Goal: Task Accomplishment & Management: Use online tool/utility

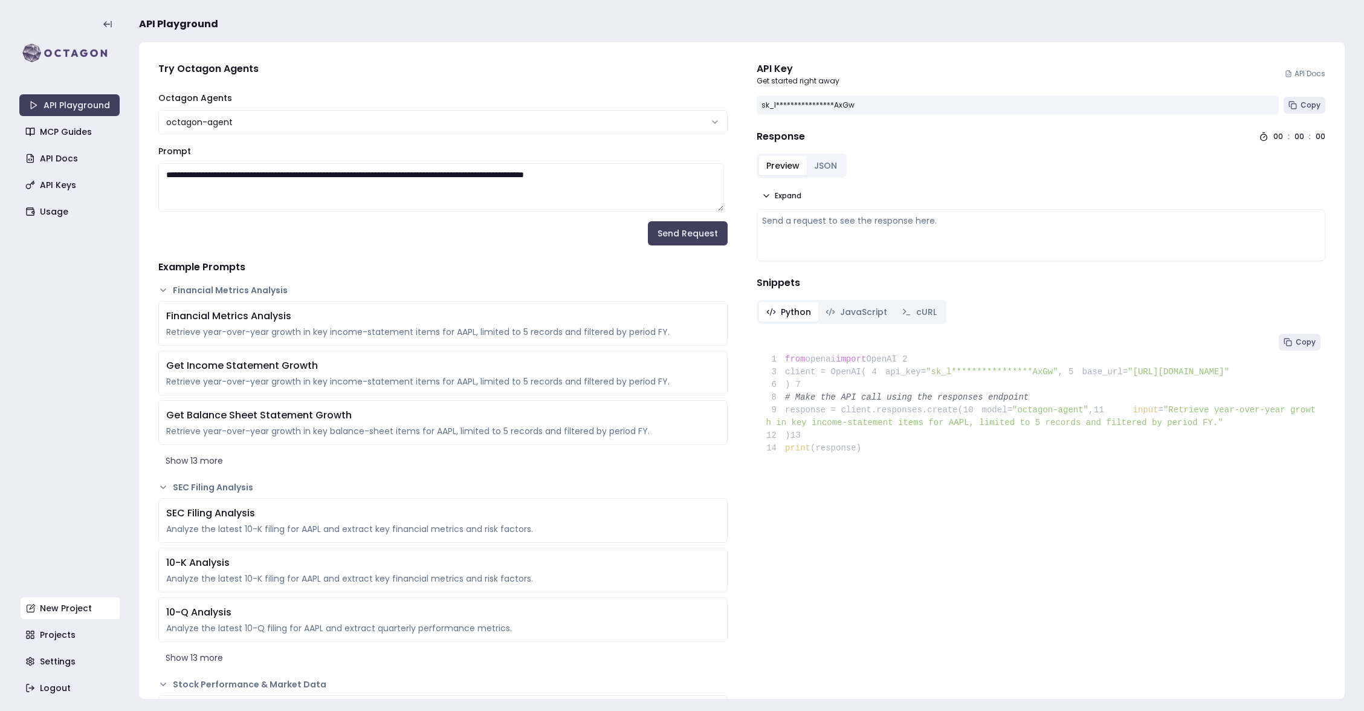
click at [71, 608] on link "New Project" at bounding box center [71, 608] width 100 height 22
click at [68, 606] on link "New Project" at bounding box center [71, 608] width 100 height 22
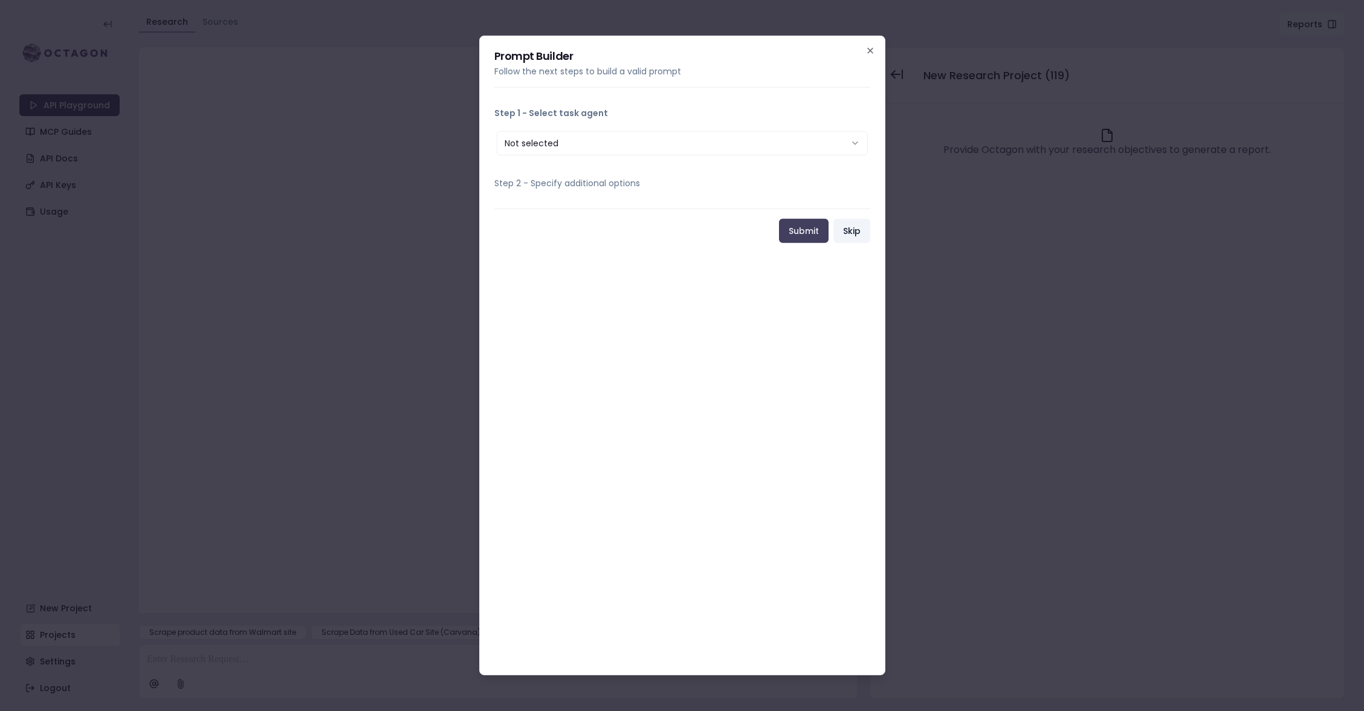
click at [848, 234] on button "Skip" at bounding box center [851, 231] width 37 height 24
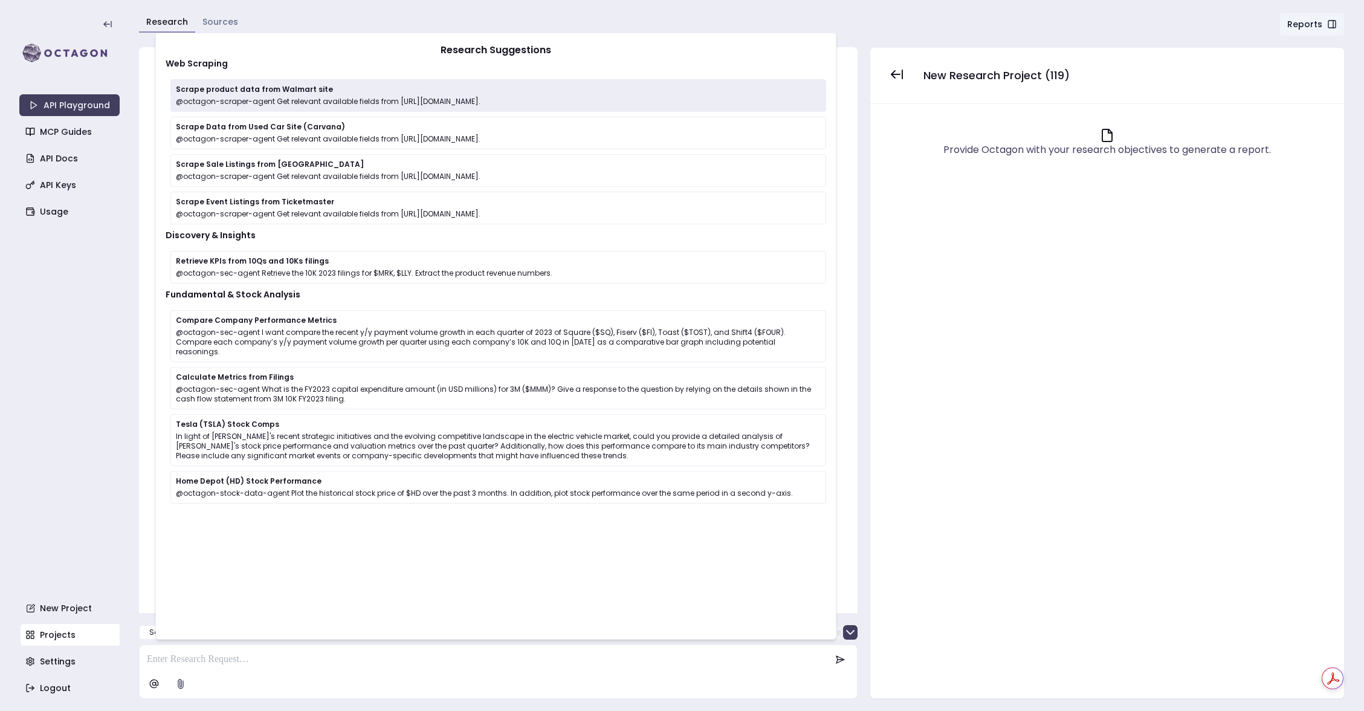
click at [250, 97] on p "@octagon-scraper-agent Get relevant available fields from https://www.walmart.c…" at bounding box center [498, 102] width 645 height 10
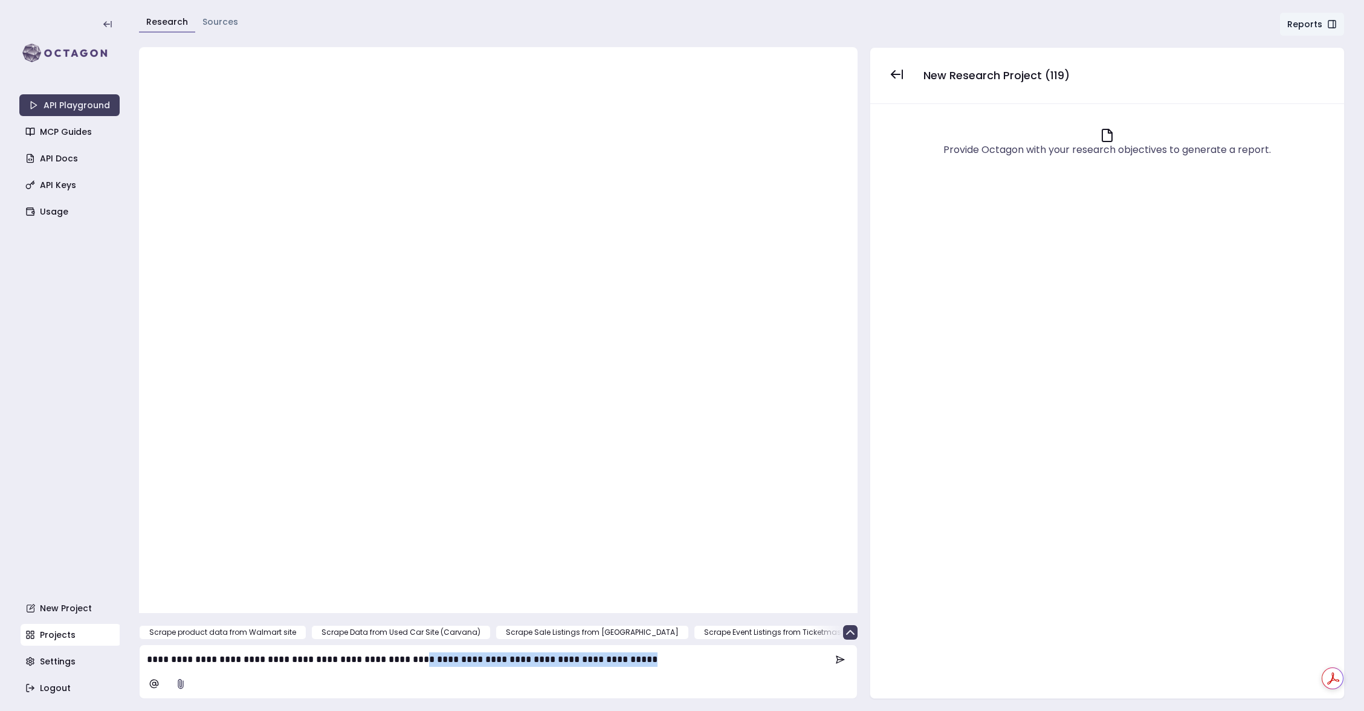
drag, startPoint x: 437, startPoint y: 658, endPoint x: 739, endPoint y: 658, distance: 301.6
click at [739, 658] on p "**********" at bounding box center [489, 659] width 685 height 15
click at [839, 665] on button at bounding box center [840, 659] width 29 height 24
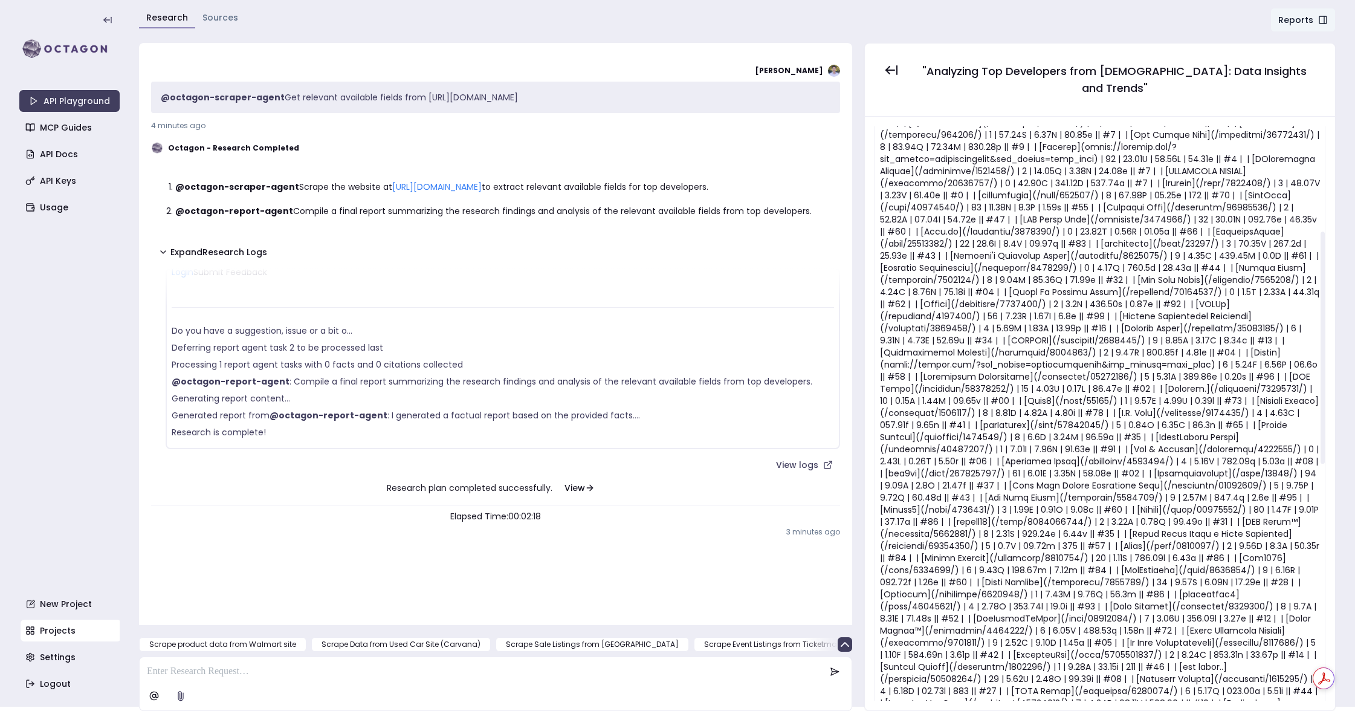
scroll to position [259, 0]
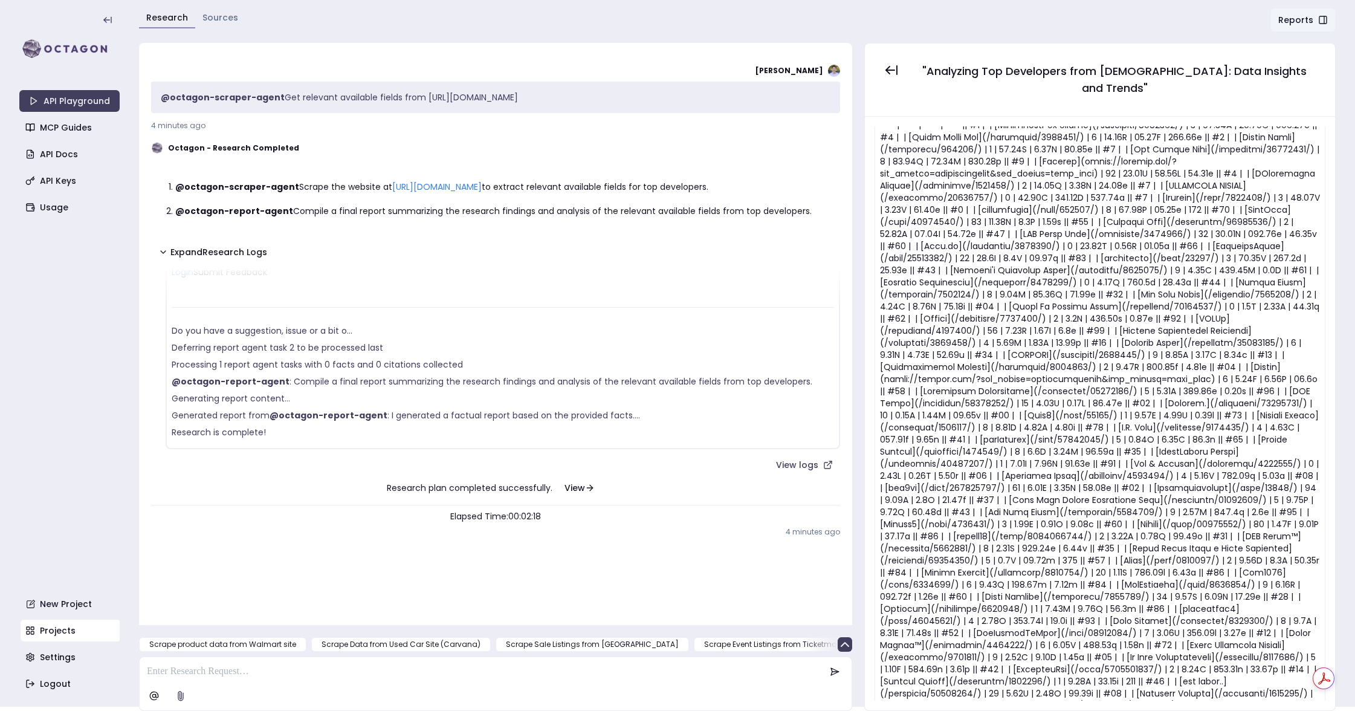
drag, startPoint x: 653, startPoint y: 95, endPoint x: 155, endPoint y: 99, distance: 498.6
click at [155, 99] on div "@octagon-scraper-agent Get relevant available fields from https://romonitorstat…" at bounding box center [495, 97] width 689 height 31
copy p "@octagon-scraper-agent Get relevant available fields from https://romonitorstat…"
click at [200, 673] on p at bounding box center [486, 671] width 679 height 15
paste div
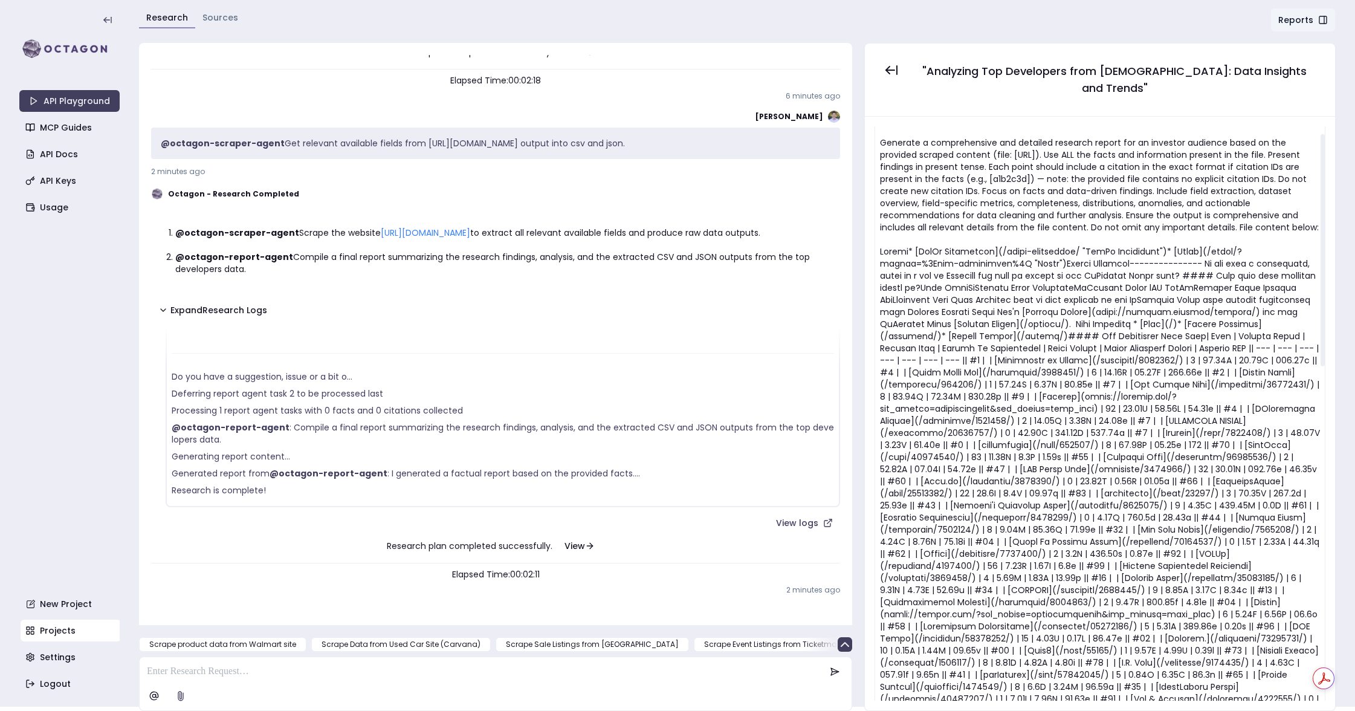
scroll to position [0, 0]
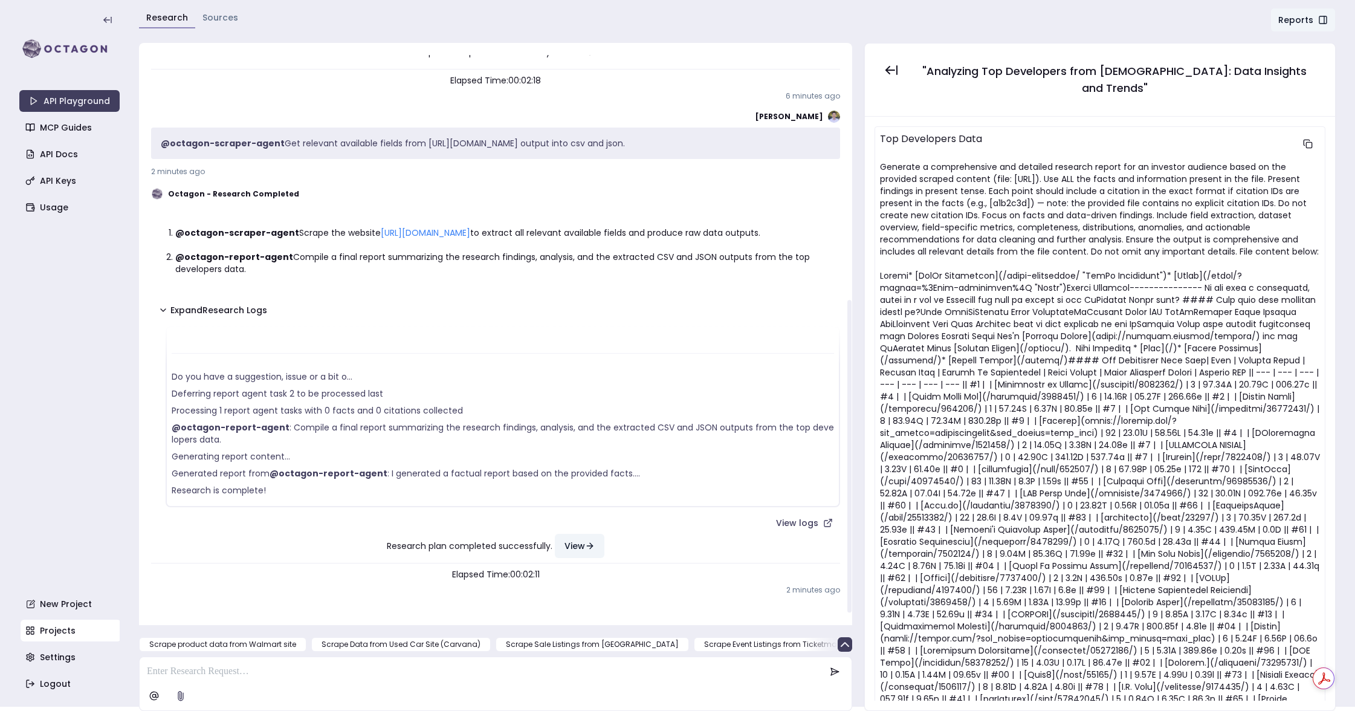
click at [585, 545] on icon at bounding box center [590, 546] width 10 height 10
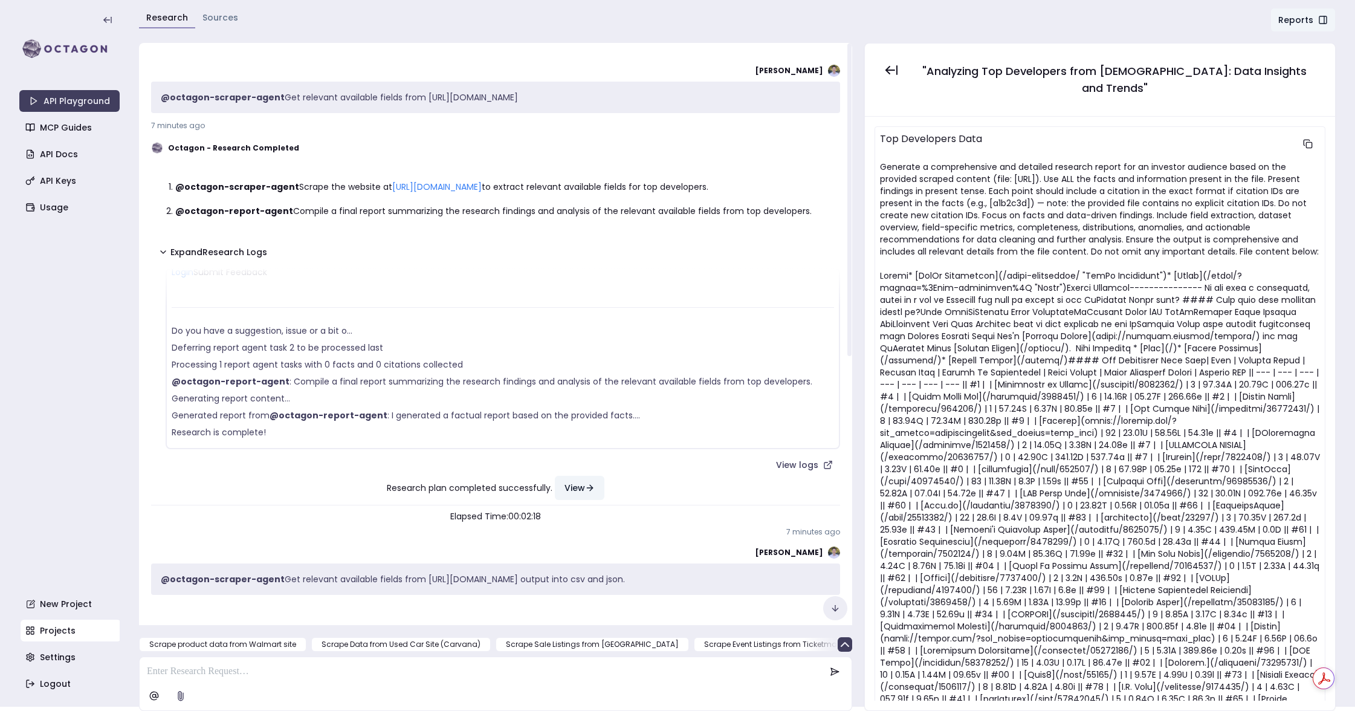
click at [579, 485] on button "View" at bounding box center [580, 488] width 50 height 24
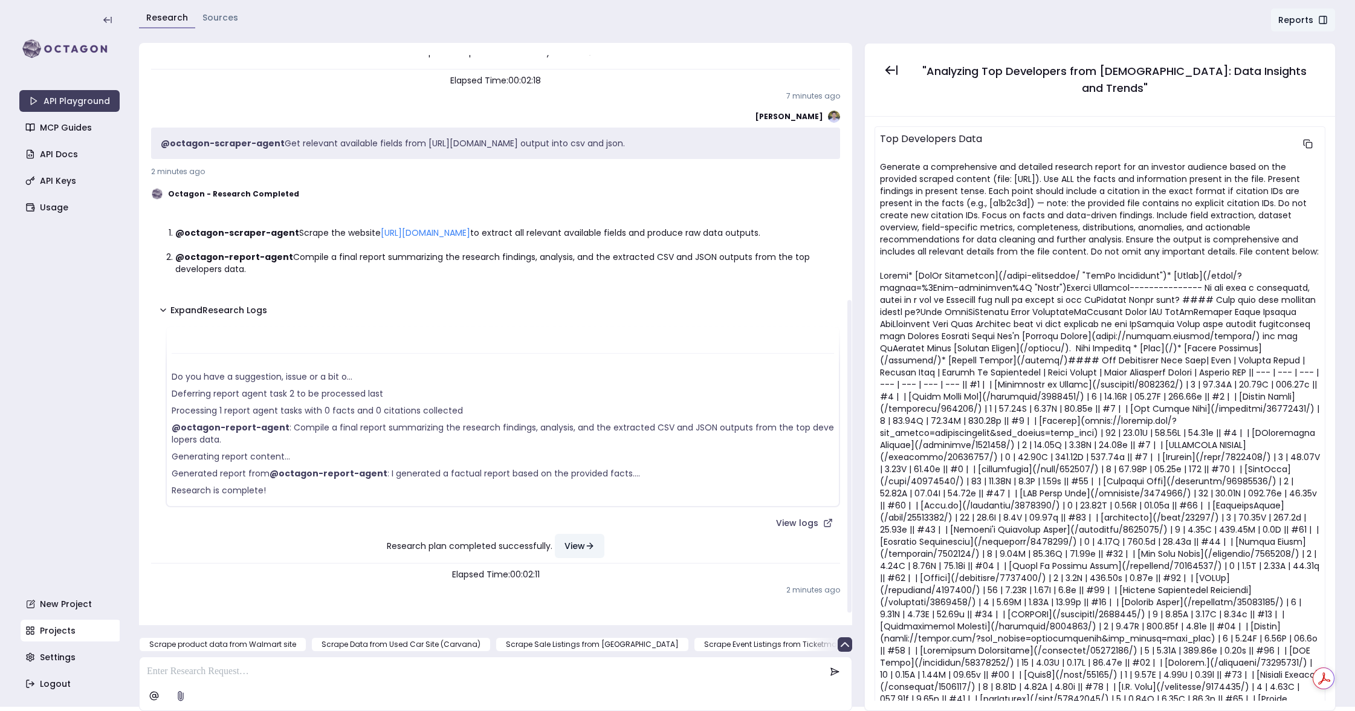
click at [583, 540] on button "View" at bounding box center [580, 546] width 50 height 24
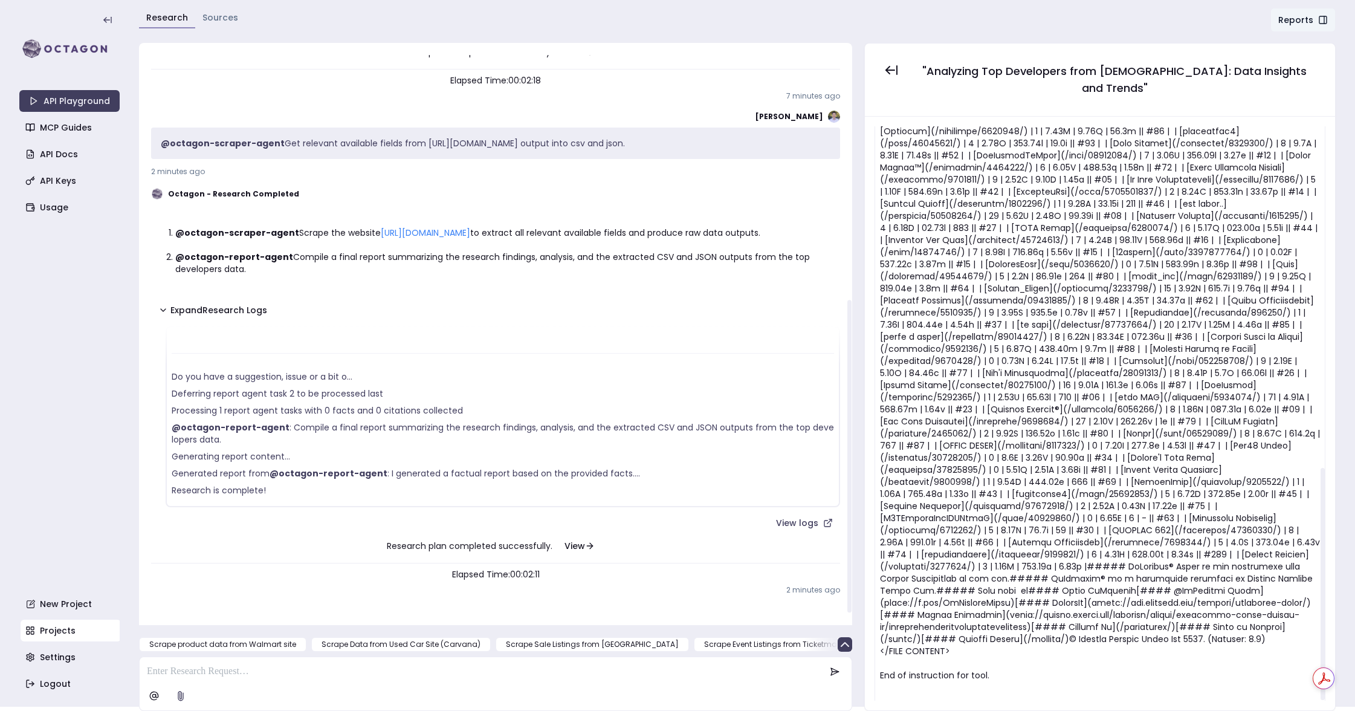
scroll to position [844, 0]
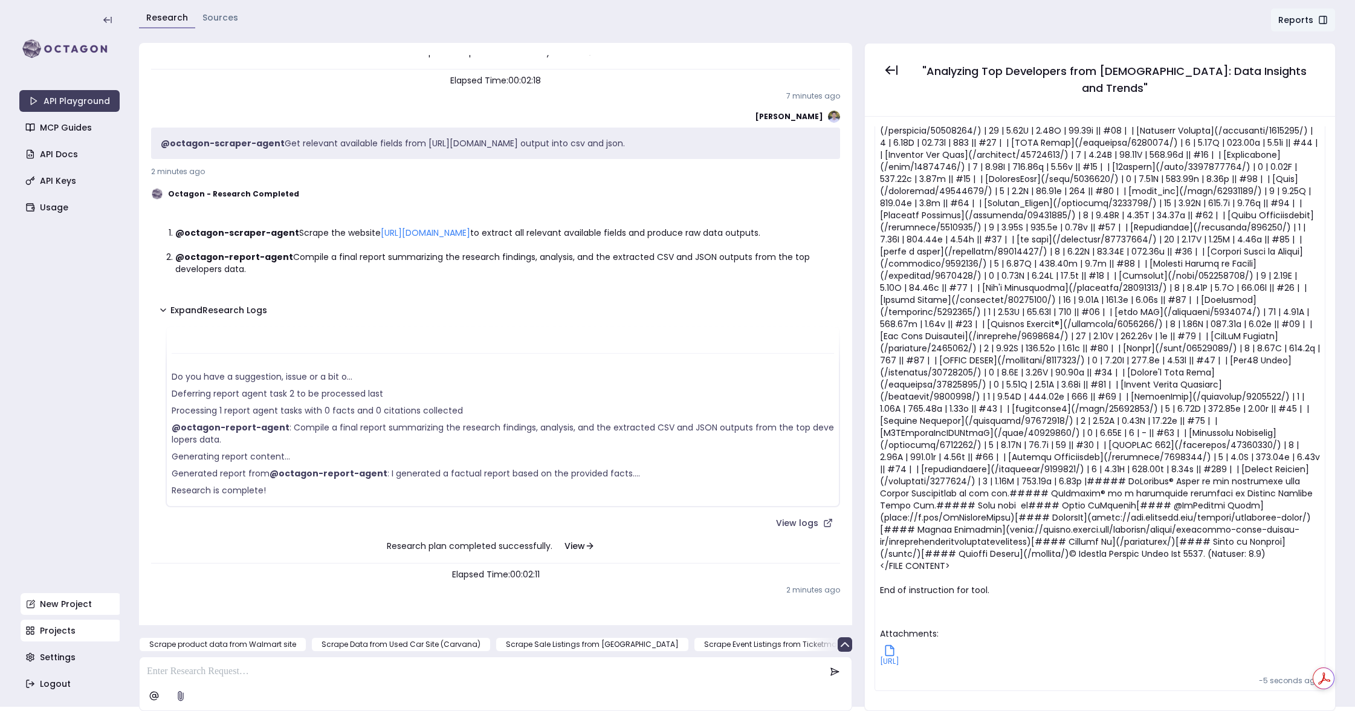
click at [82, 607] on link "New Project" at bounding box center [71, 604] width 100 height 22
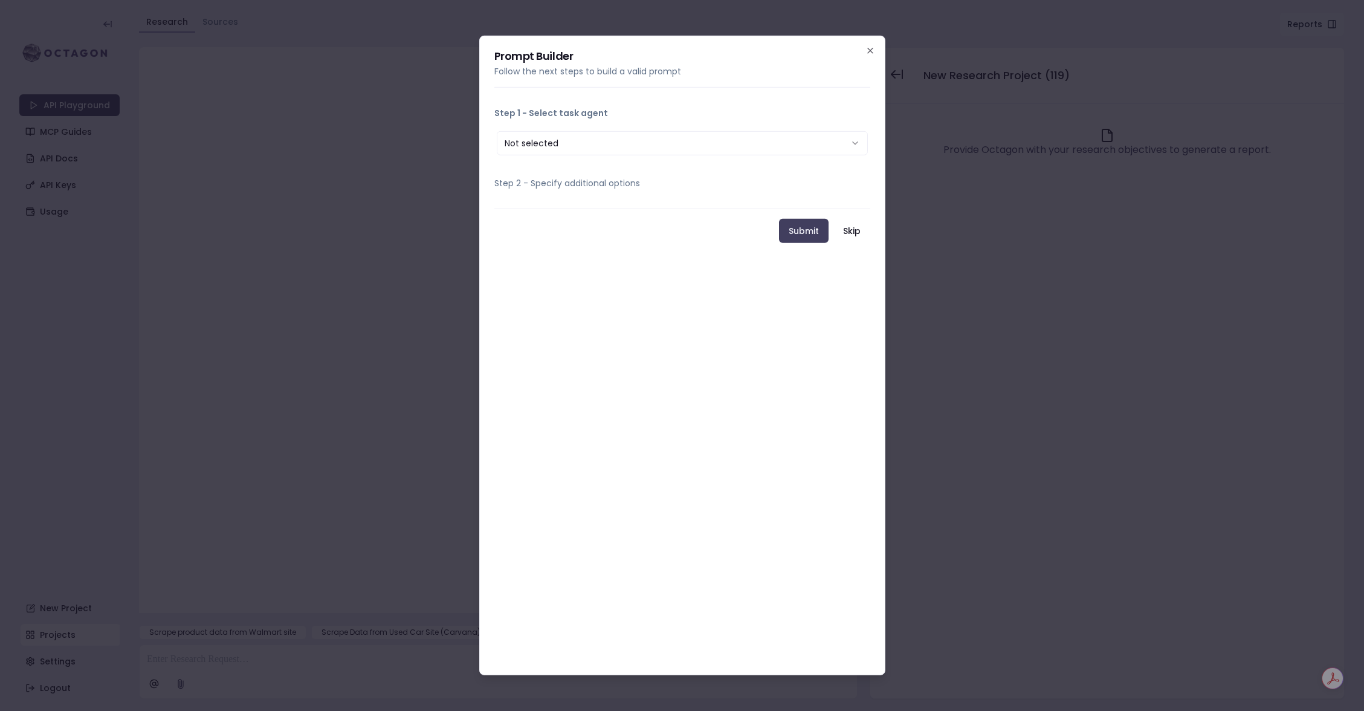
click at [554, 146] on button "Not selected" at bounding box center [682, 143] width 371 height 24
select select "**********"
click at [591, 231] on input "What is target URL? *" at bounding box center [682, 230] width 371 height 24
paste input "**********"
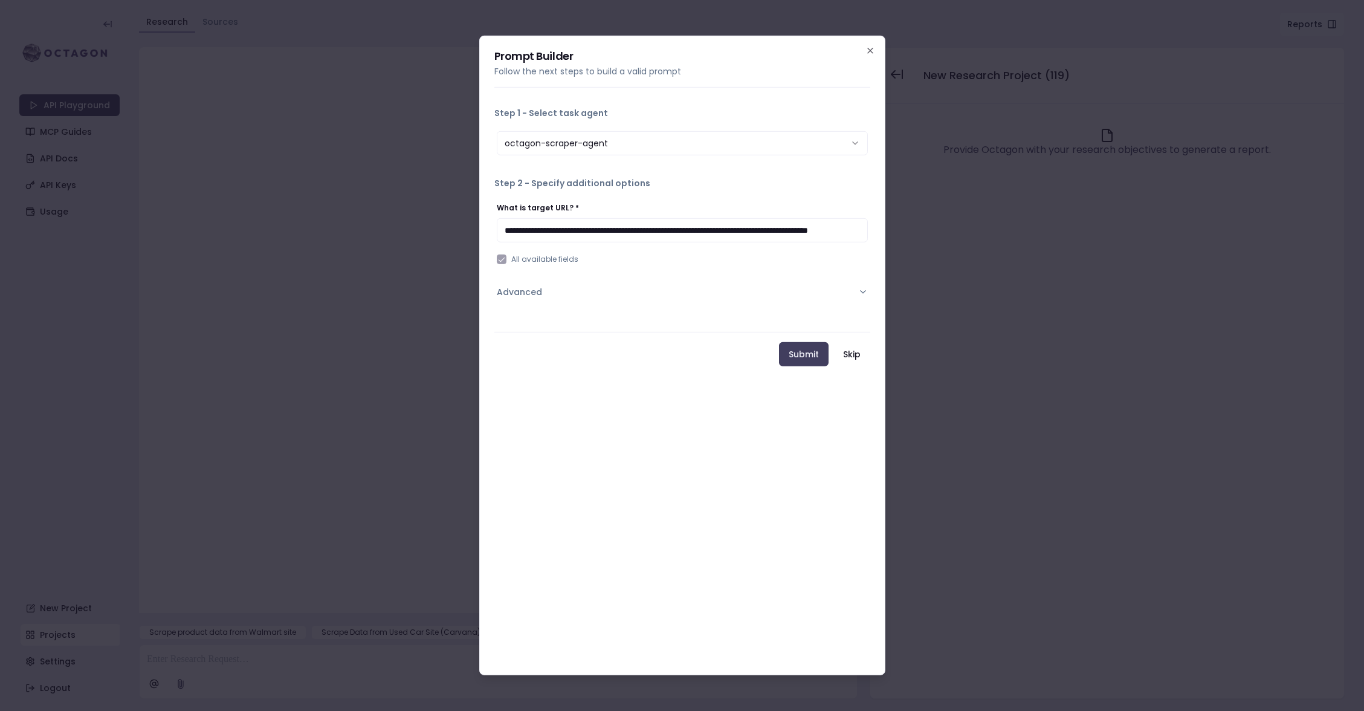
drag, startPoint x: 671, startPoint y: 231, endPoint x: 454, endPoint y: 216, distance: 217.4
click at [454, 216] on body "**********" at bounding box center [682, 355] width 1364 height 711
type input "**********"
drag, startPoint x: 534, startPoint y: 299, endPoint x: 541, endPoint y: 303, distance: 8.4
click at [534, 298] on button "Advanced" at bounding box center [682, 291] width 371 height 31
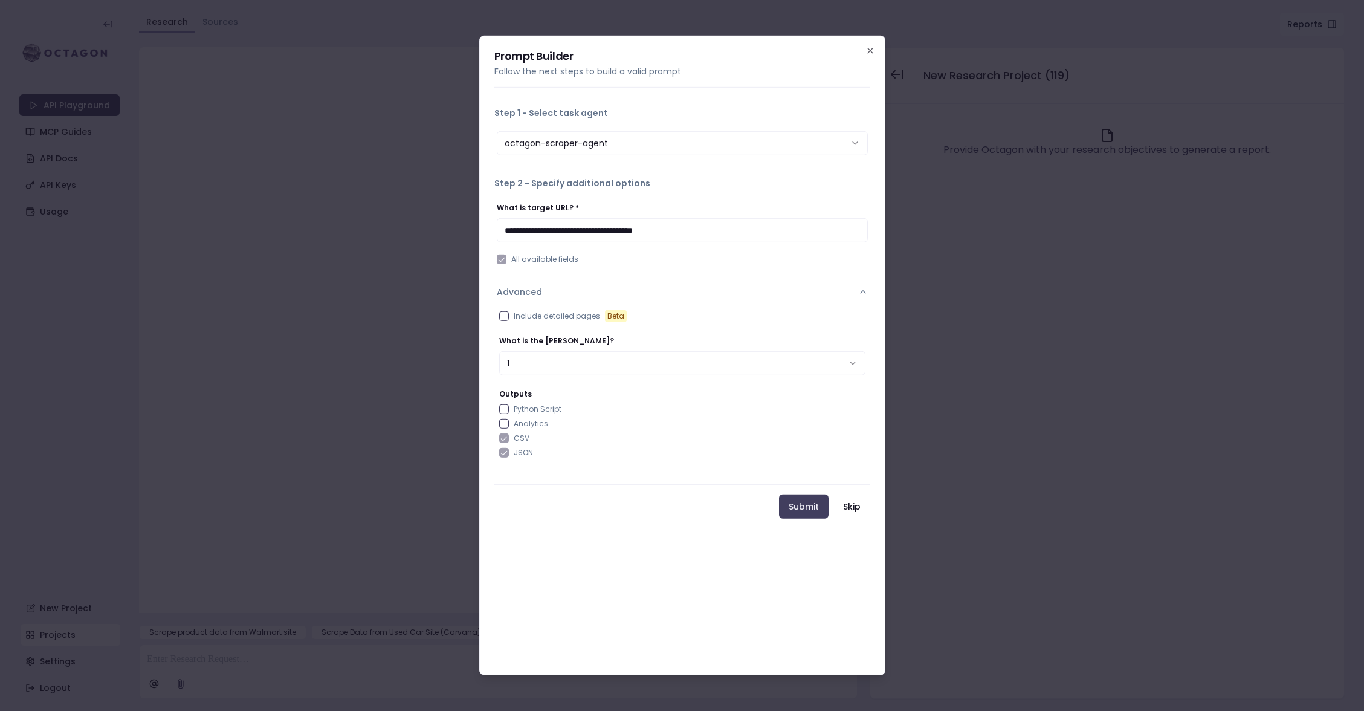
click at [503, 314] on button "Include detailed pages Beta" at bounding box center [504, 316] width 10 height 10
click at [534, 361] on button "1" at bounding box center [682, 363] width 366 height 24
click at [526, 372] on button "10" at bounding box center [682, 363] width 366 height 24
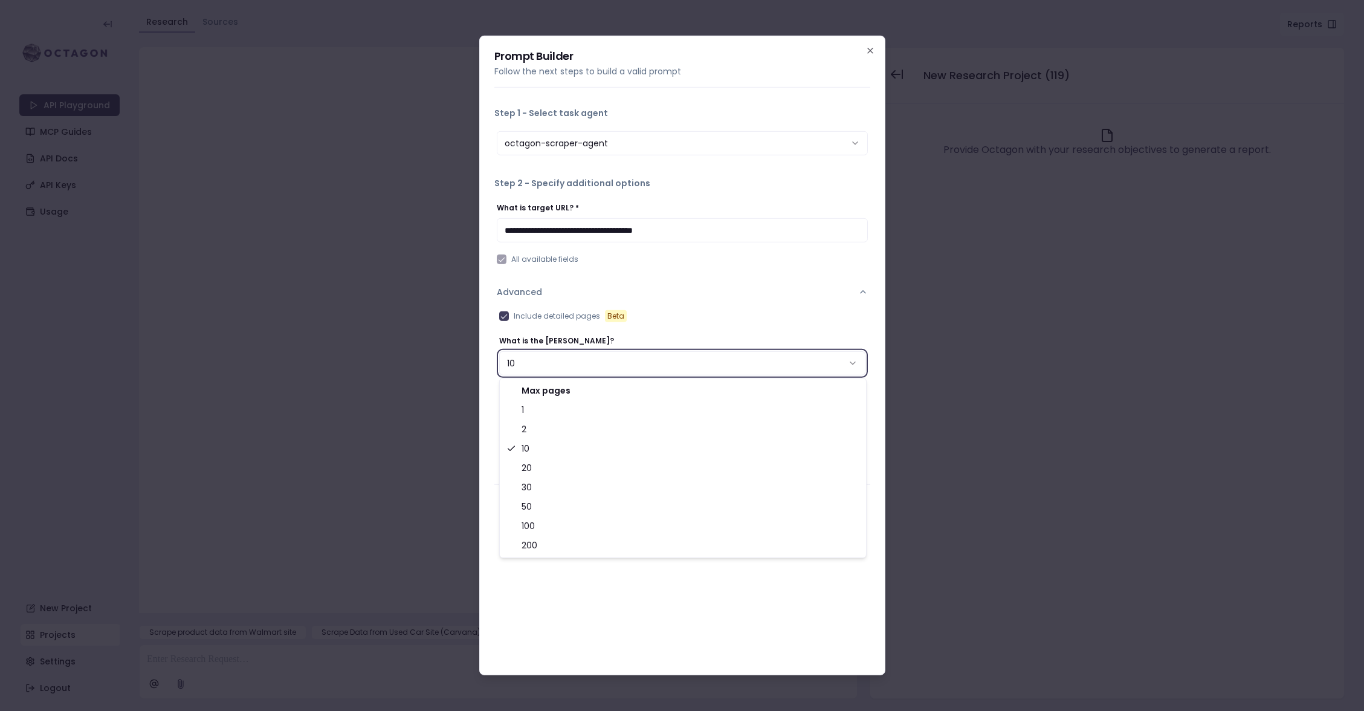
select select "*"
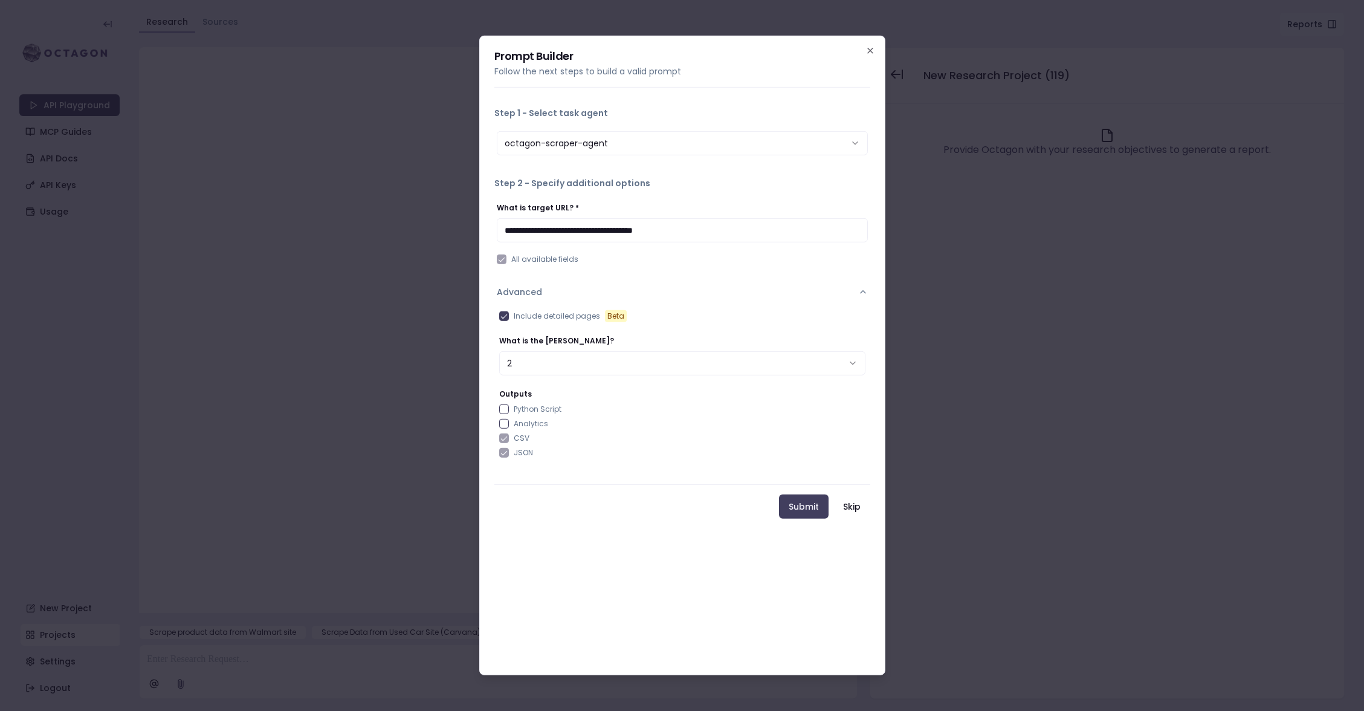
click at [505, 409] on Script "Python Script" at bounding box center [504, 409] width 10 height 10
click at [508, 421] on button "Analytics" at bounding box center [504, 424] width 10 height 10
click at [527, 422] on label "Analytics" at bounding box center [531, 424] width 34 height 10
click at [509, 422] on button "Analytics" at bounding box center [504, 424] width 10 height 10
click at [812, 508] on button "Submit" at bounding box center [804, 506] width 50 height 24
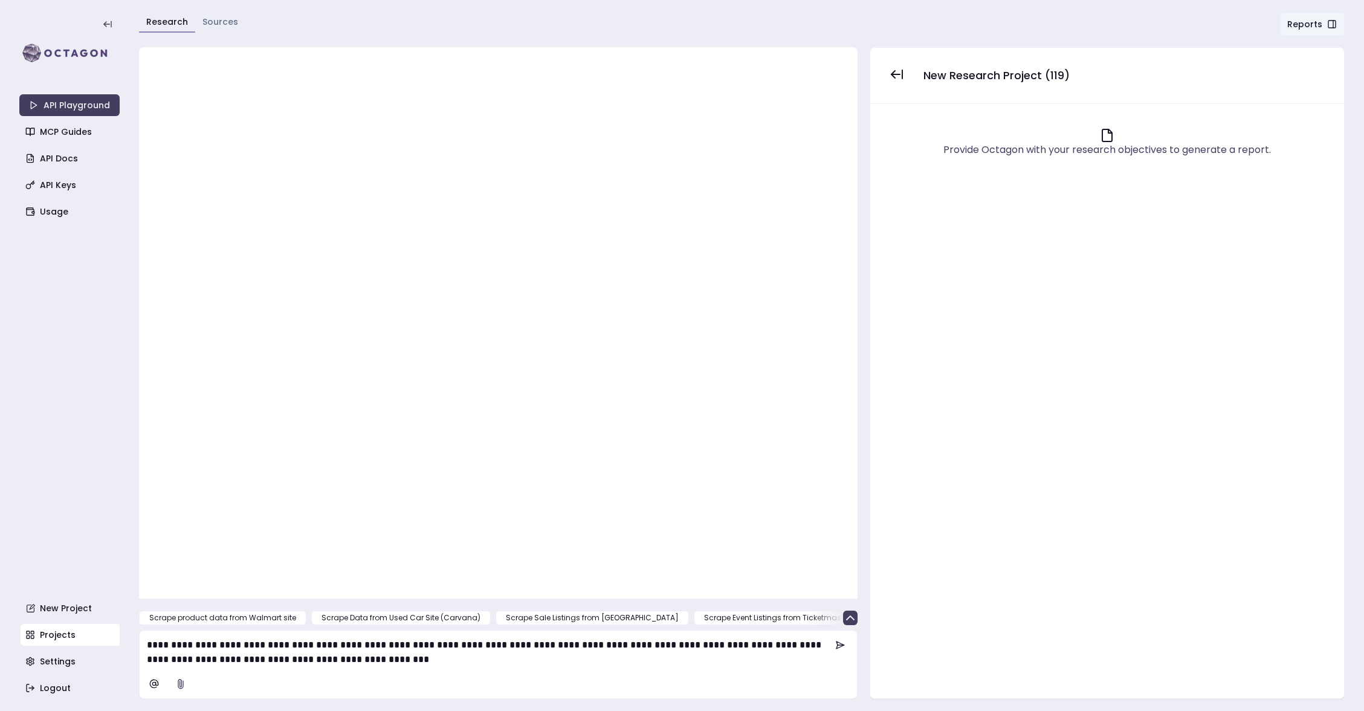
click at [835, 647] on icon at bounding box center [840, 645] width 10 height 10
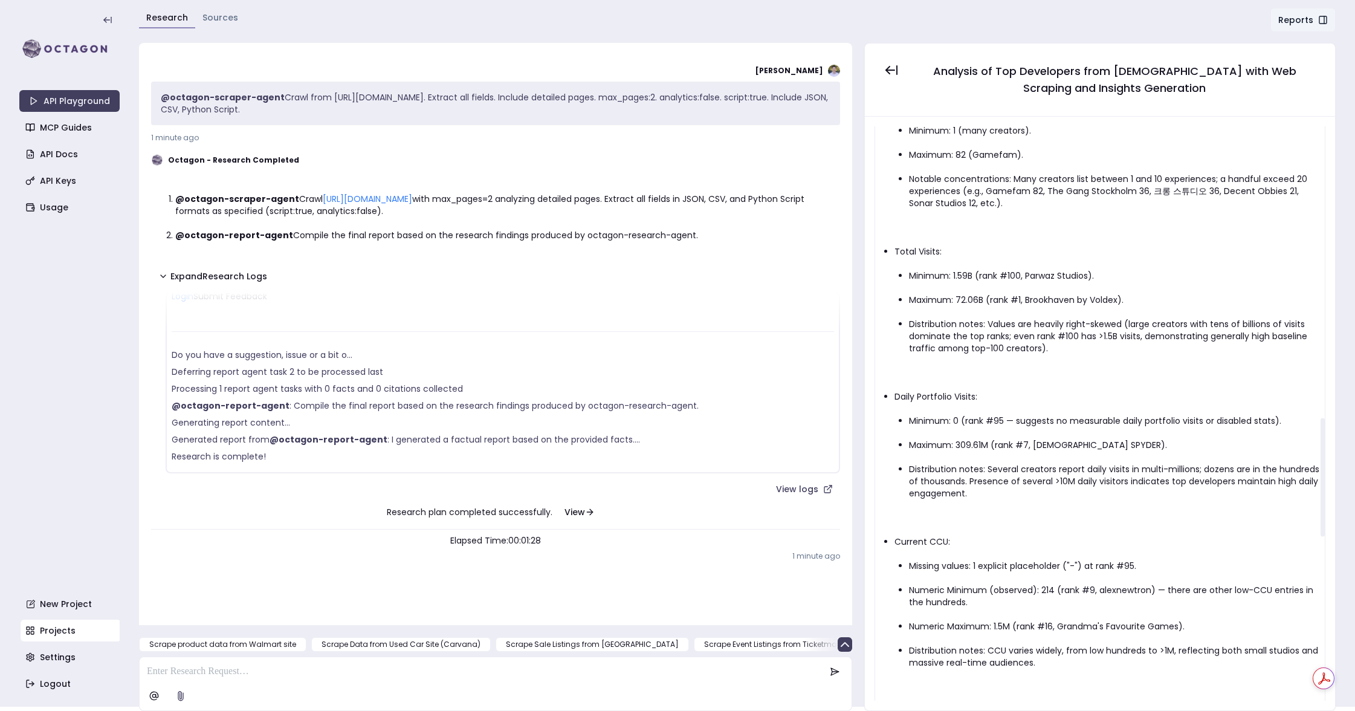
scroll to position [2209, 0]
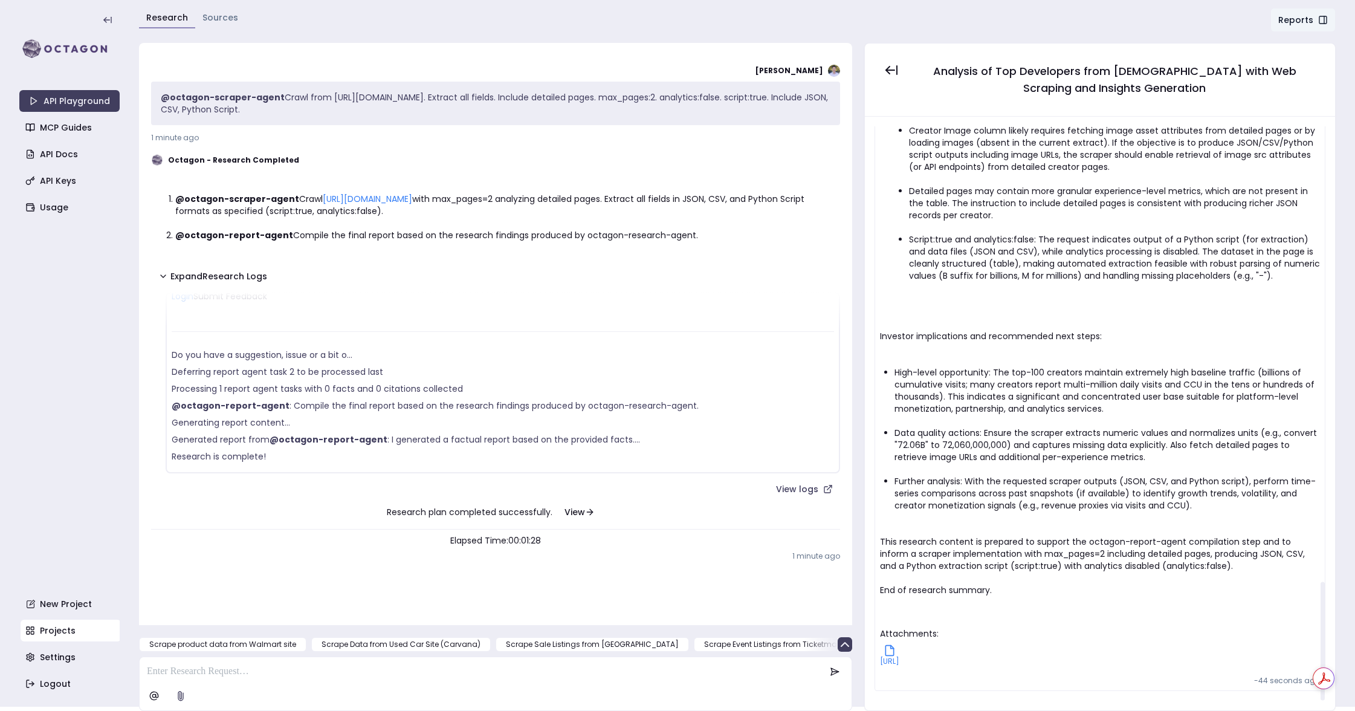
click at [899, 658] on span "romonitorstats.com-top-developers--1758753978.md" at bounding box center [889, 661] width 19 height 10
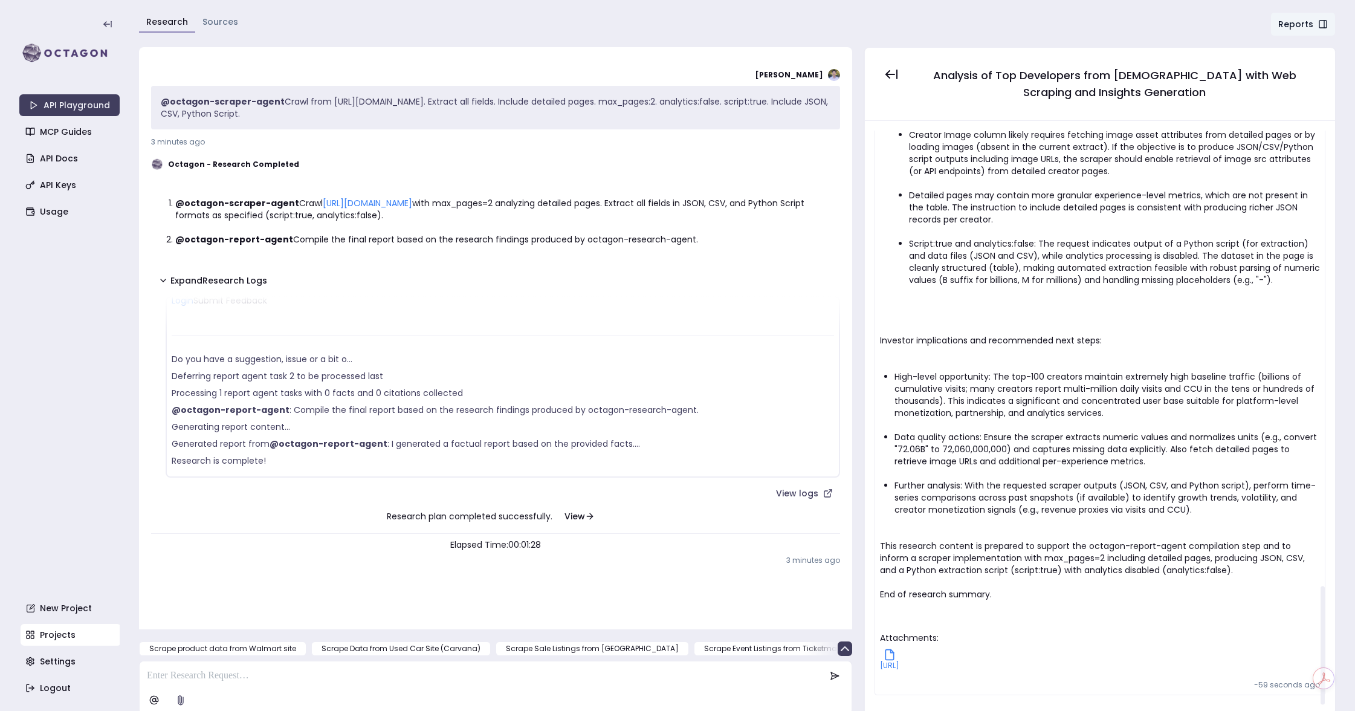
scroll to position [4, 0]
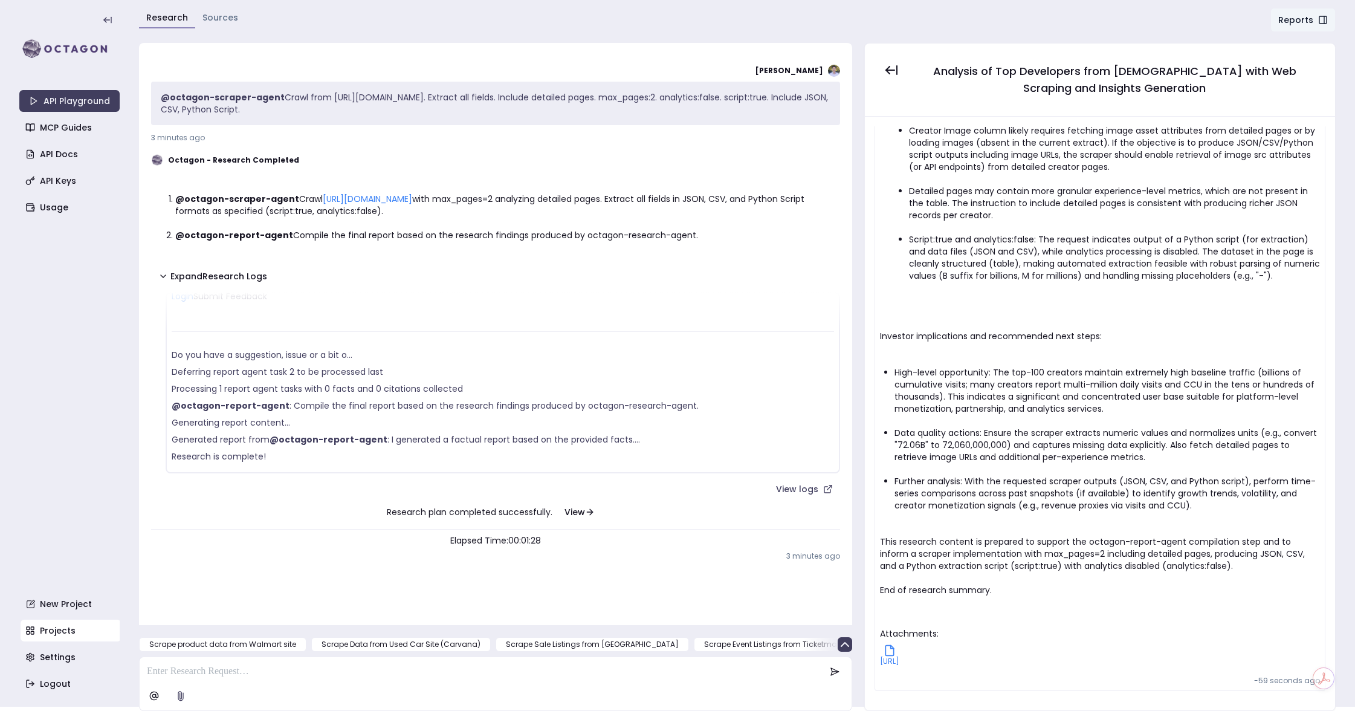
drag, startPoint x: 343, startPoint y: 110, endPoint x: 138, endPoint y: 90, distance: 205.8
click at [139, 90] on div "Ken So @octagon-scraper-agent Crawl from https://romonitorstats.com/top-develop…" at bounding box center [495, 328] width 713 height 570
copy div "Ken So @octagon-scraper-agent Crawl from https://romonitorstats.com/top-develop…"
click at [226, 678] on p at bounding box center [486, 671] width 679 height 15
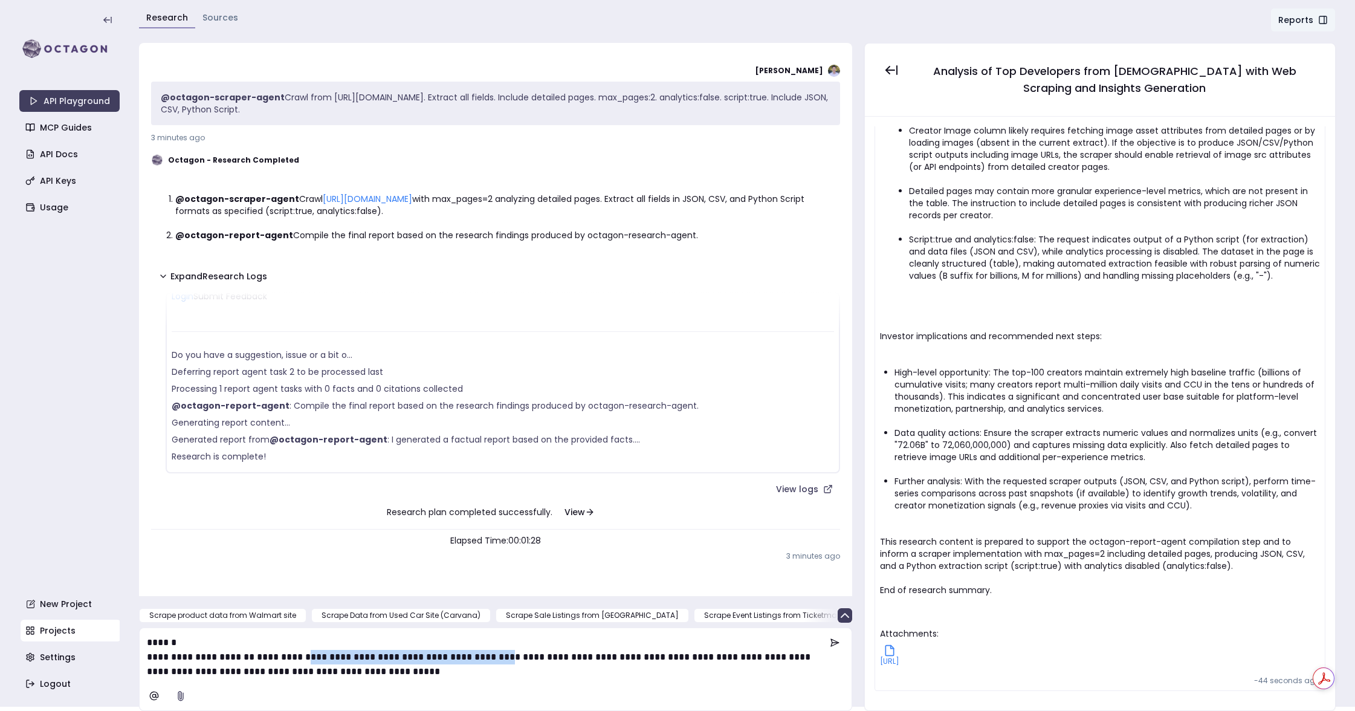
drag, startPoint x: 547, startPoint y: 653, endPoint x: 333, endPoint y: 656, distance: 214.0
click at [333, 656] on p "**********" at bounding box center [486, 664] width 679 height 29
drag, startPoint x: 144, startPoint y: 658, endPoint x: 140, endPoint y: 633, distance: 24.5
click at [142, 633] on div "**********" at bounding box center [495, 656] width 707 height 53
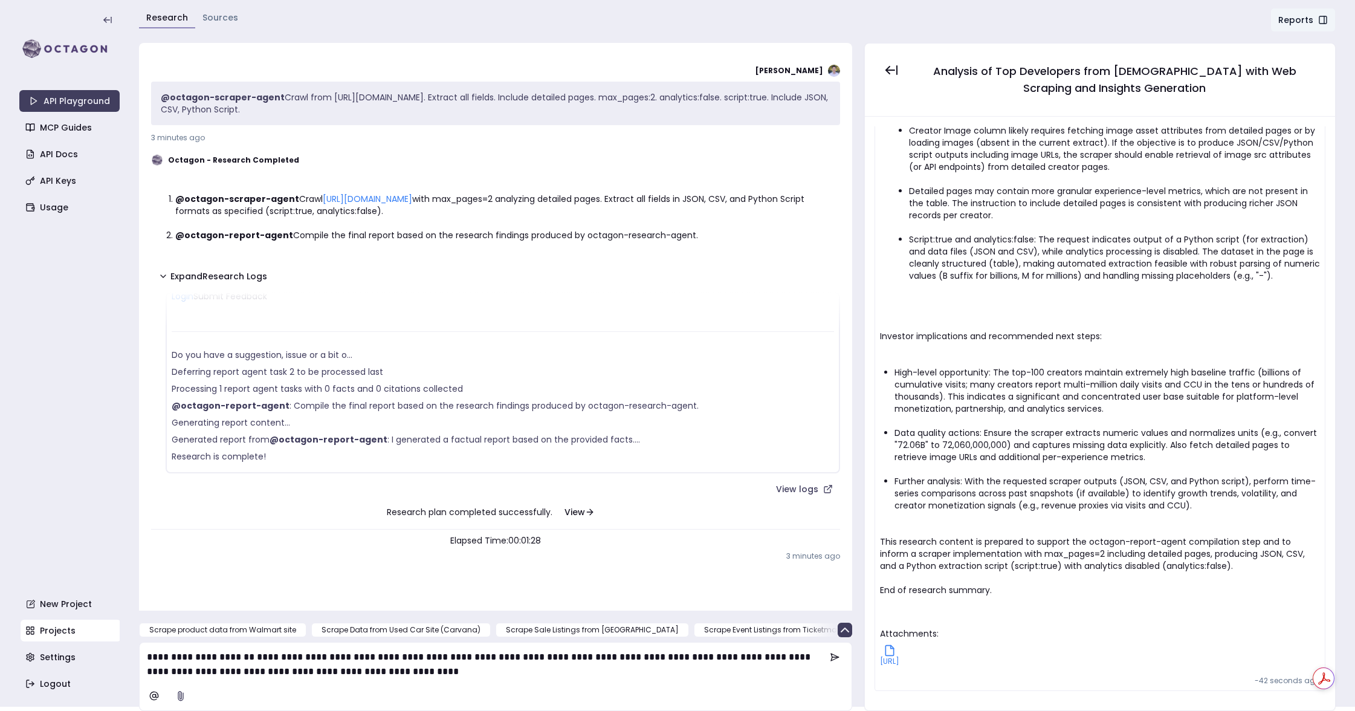
click at [209, 671] on p "**********" at bounding box center [486, 664] width 679 height 29
click at [832, 658] on icon at bounding box center [835, 657] width 10 height 10
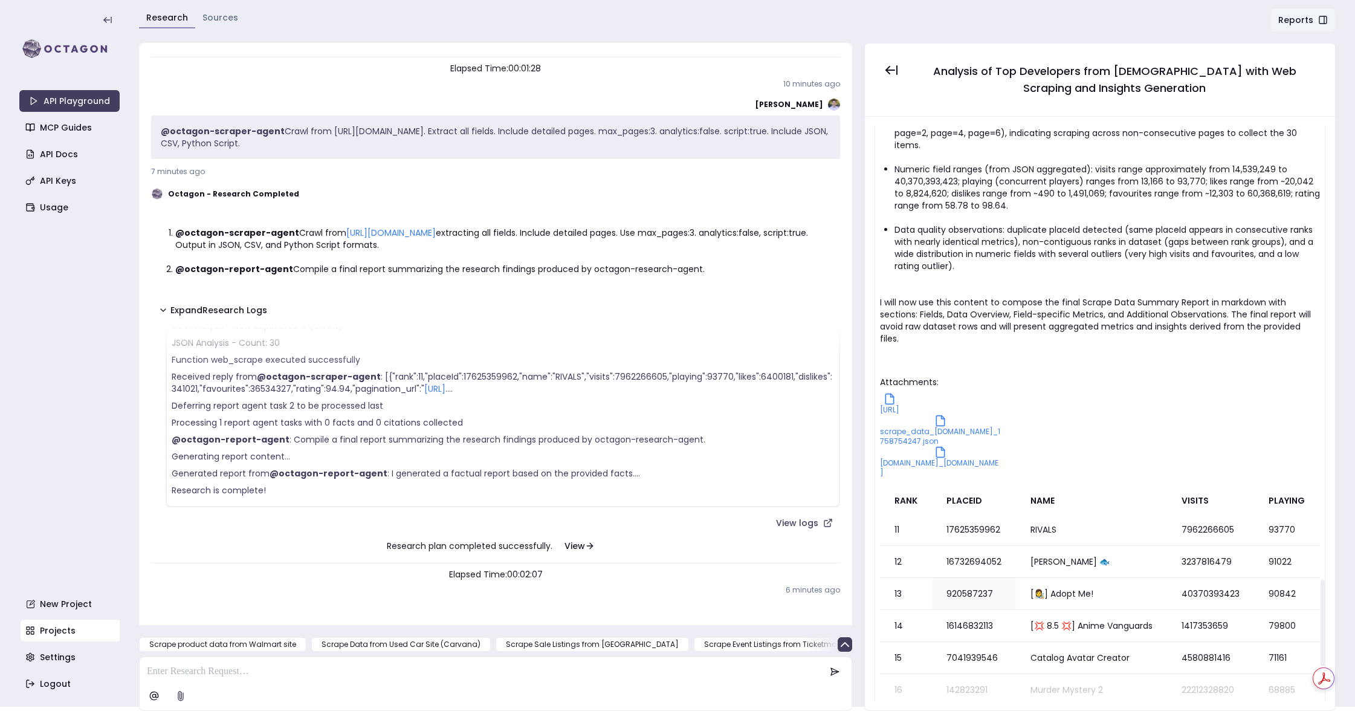
scroll to position [3231, 0]
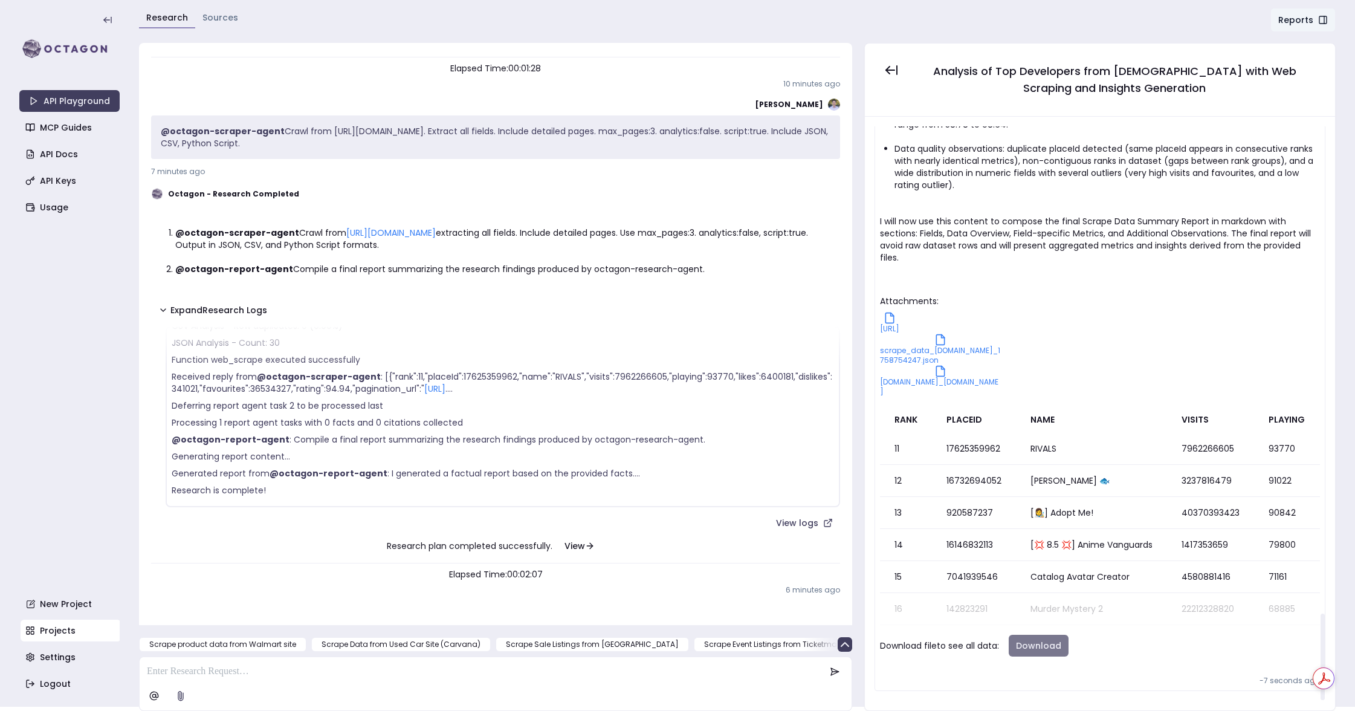
click at [1056, 639] on button "Download" at bounding box center [1039, 646] width 60 height 22
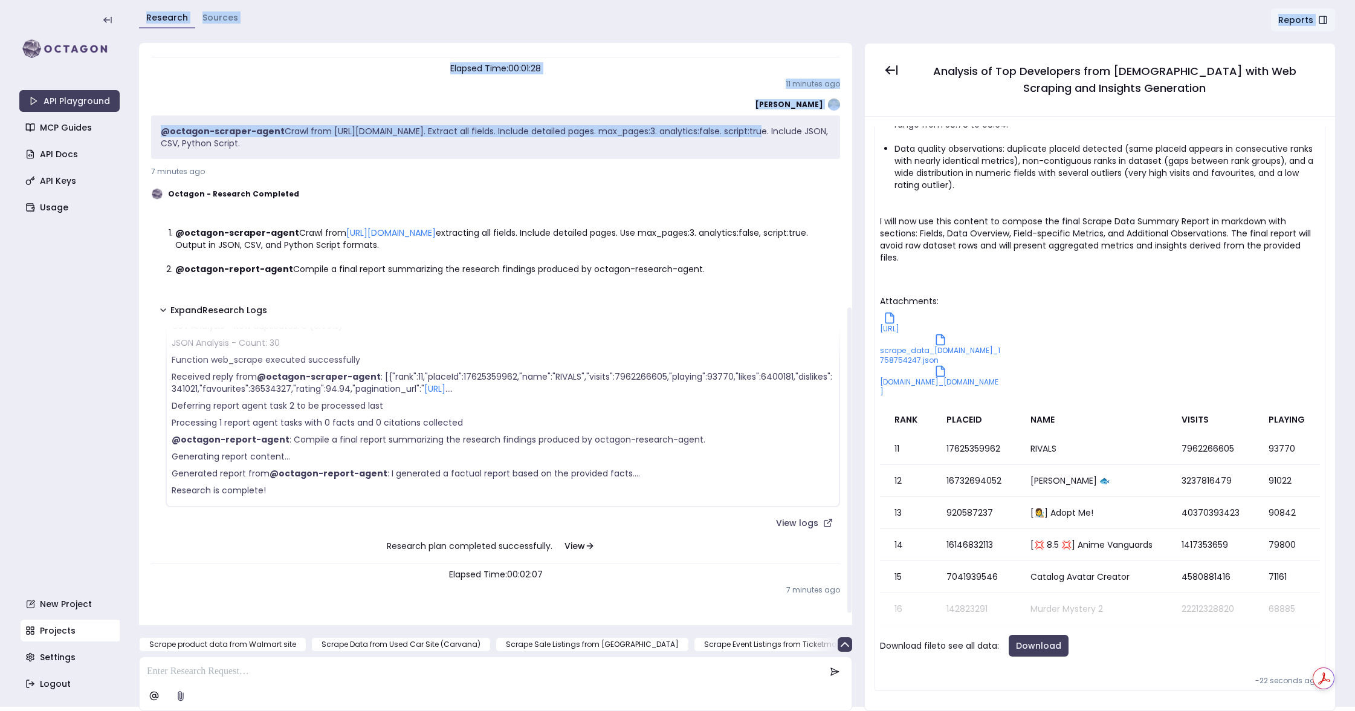
drag, startPoint x: 763, startPoint y: 130, endPoint x: 121, endPoint y: 117, distance: 641.3
click at [121, 117] on section "API Playground MCP Guides API Docs API Keys Usage New Project Projects Settings…" at bounding box center [677, 351] width 1355 height 711
click at [341, 132] on p "@octagon-scraper-agent Crawl from https://romonitorstats.com/leaderboard/active…" at bounding box center [496, 137] width 670 height 24
drag, startPoint x: 760, startPoint y: 131, endPoint x: 140, endPoint y: 129, distance: 619.5
click at [140, 129] on div "Ken So @octagon-scraper-agent Crawl from https://romonitorstats.com/top-develop…" at bounding box center [495, 328] width 713 height 570
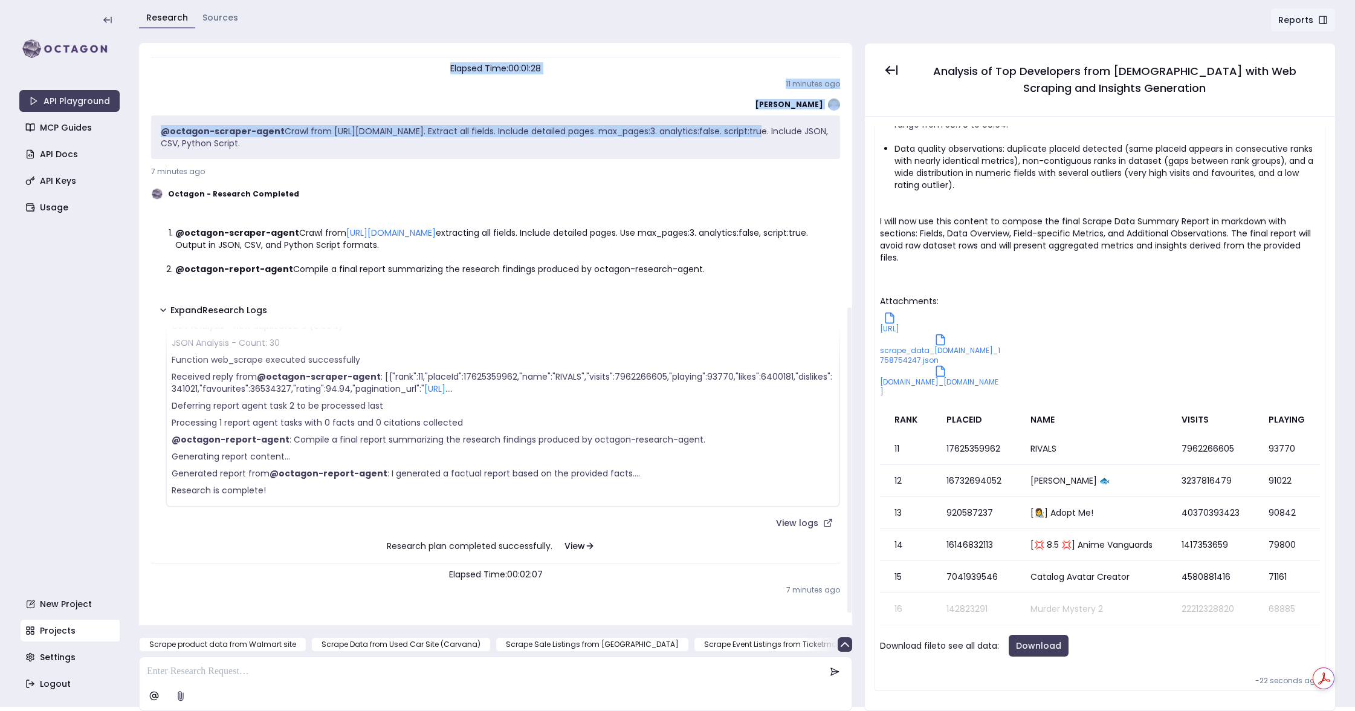
click at [206, 128] on strong "@octagon-scraper-agent" at bounding box center [223, 131] width 124 height 12
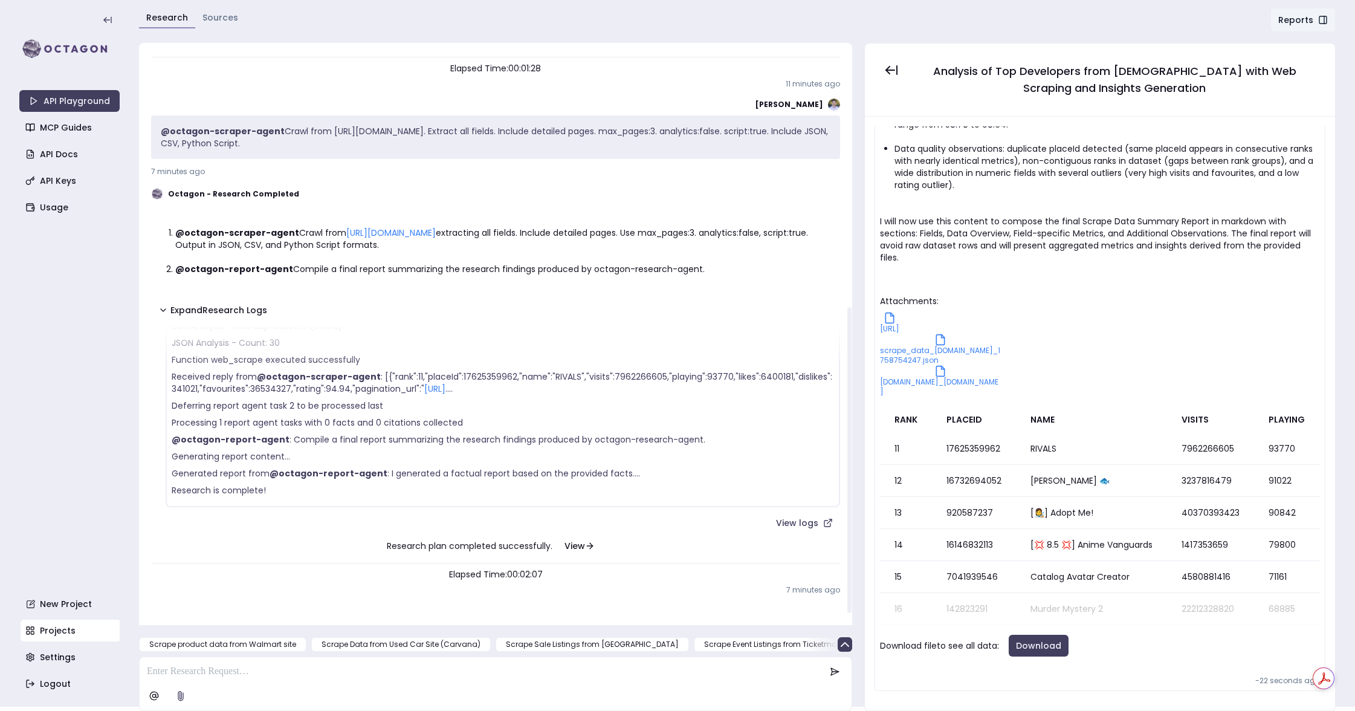
click at [157, 131] on div "@octagon-scraper-agent Crawl from https://romonitorstats.com/leaderboard/active…" at bounding box center [495, 137] width 689 height 44
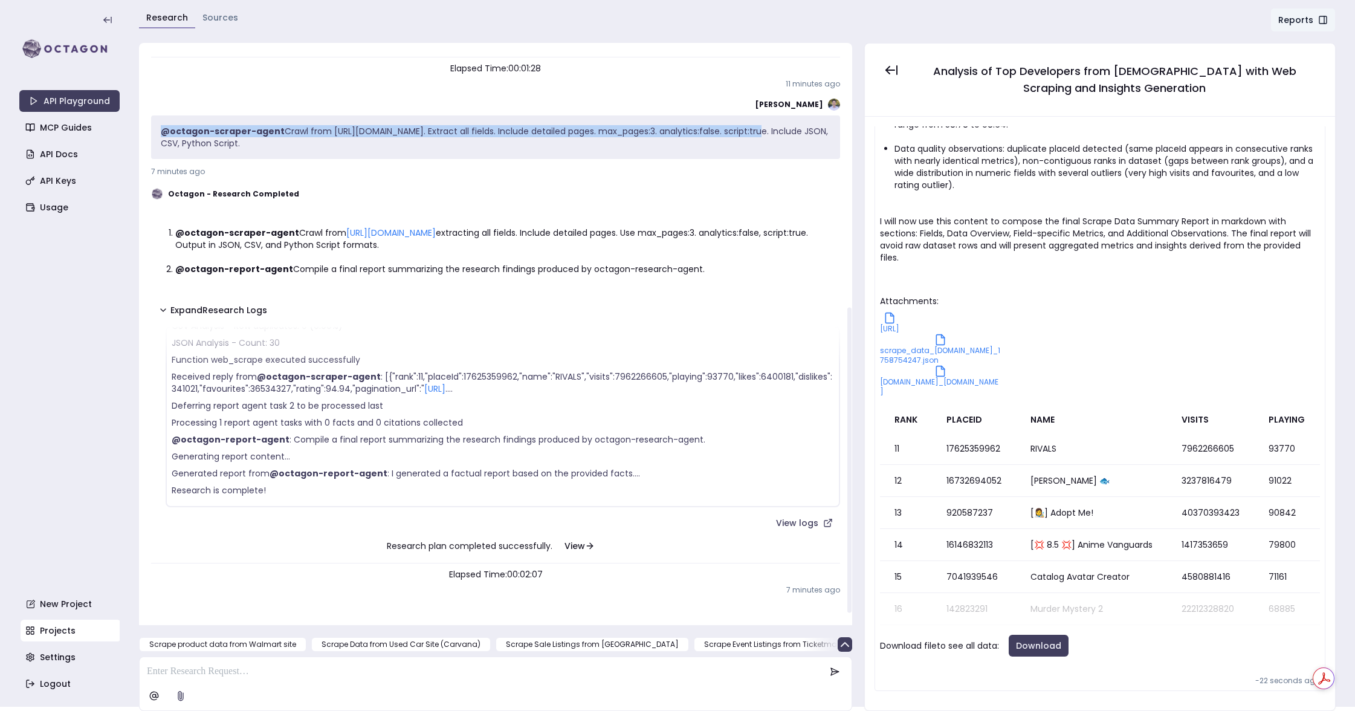
drag, startPoint x: 159, startPoint y: 131, endPoint x: 763, endPoint y: 128, distance: 604.3
click at [763, 128] on p "@octagon-scraper-agent Crawl from https://romonitorstats.com/leaderboard/active…" at bounding box center [496, 137] width 670 height 24
copy p "@octagon-scraper-agent Crawl from https://romonitorstats.com/leaderboard/active…"
click at [56, 598] on link "New Project" at bounding box center [71, 604] width 100 height 22
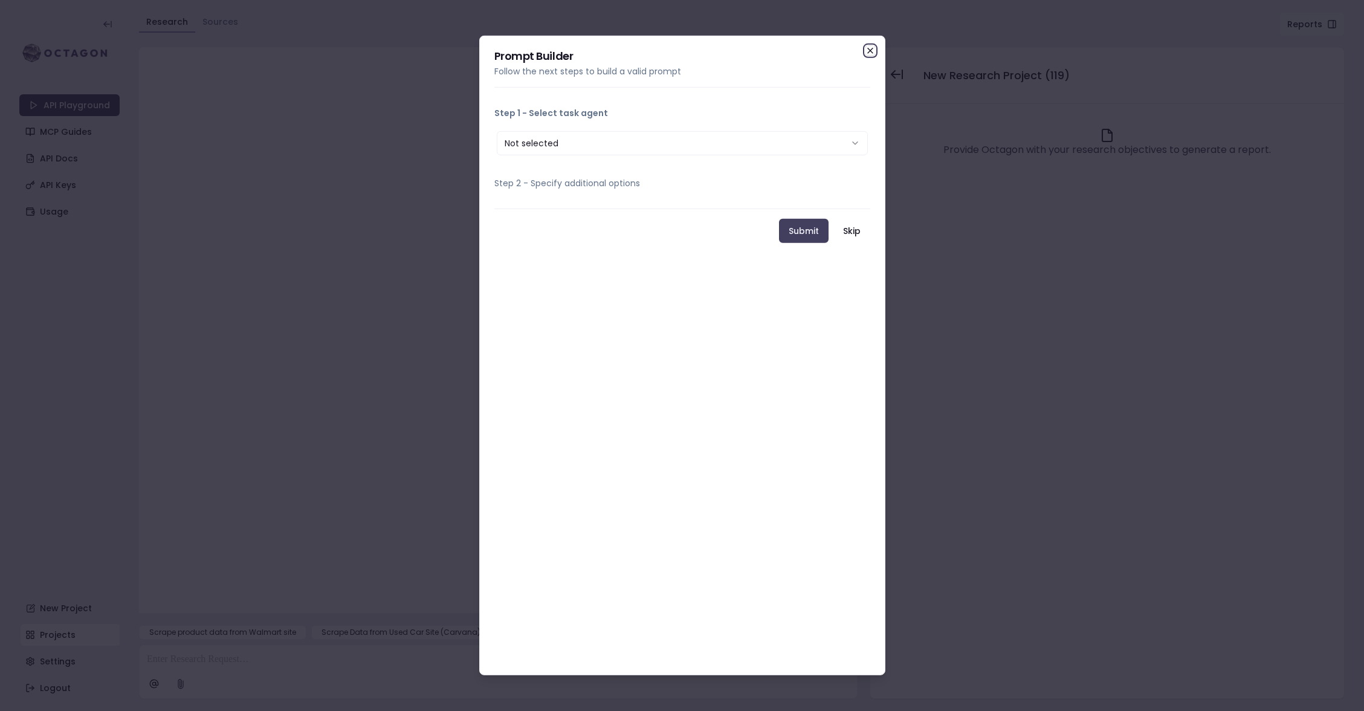
click at [870, 47] on icon "button" at bounding box center [870, 51] width 10 height 10
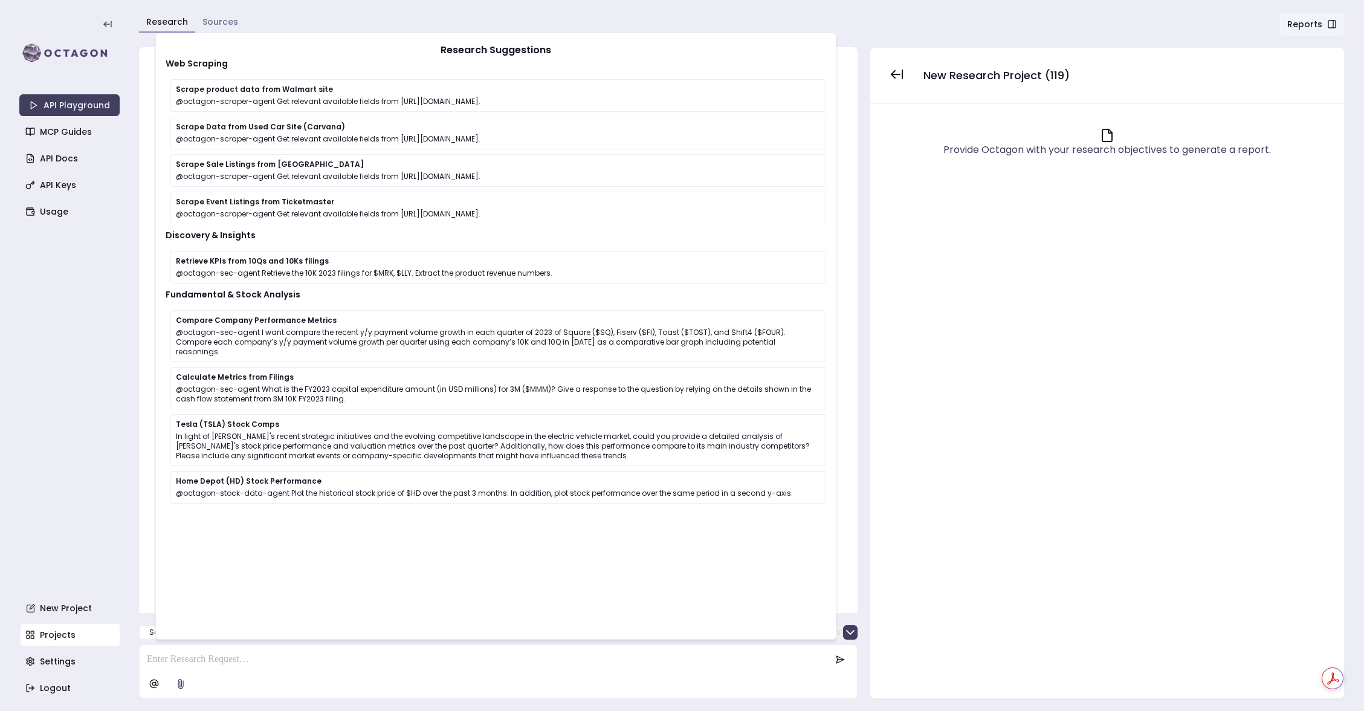
click at [268, 667] on div at bounding box center [498, 659] width 713 height 24
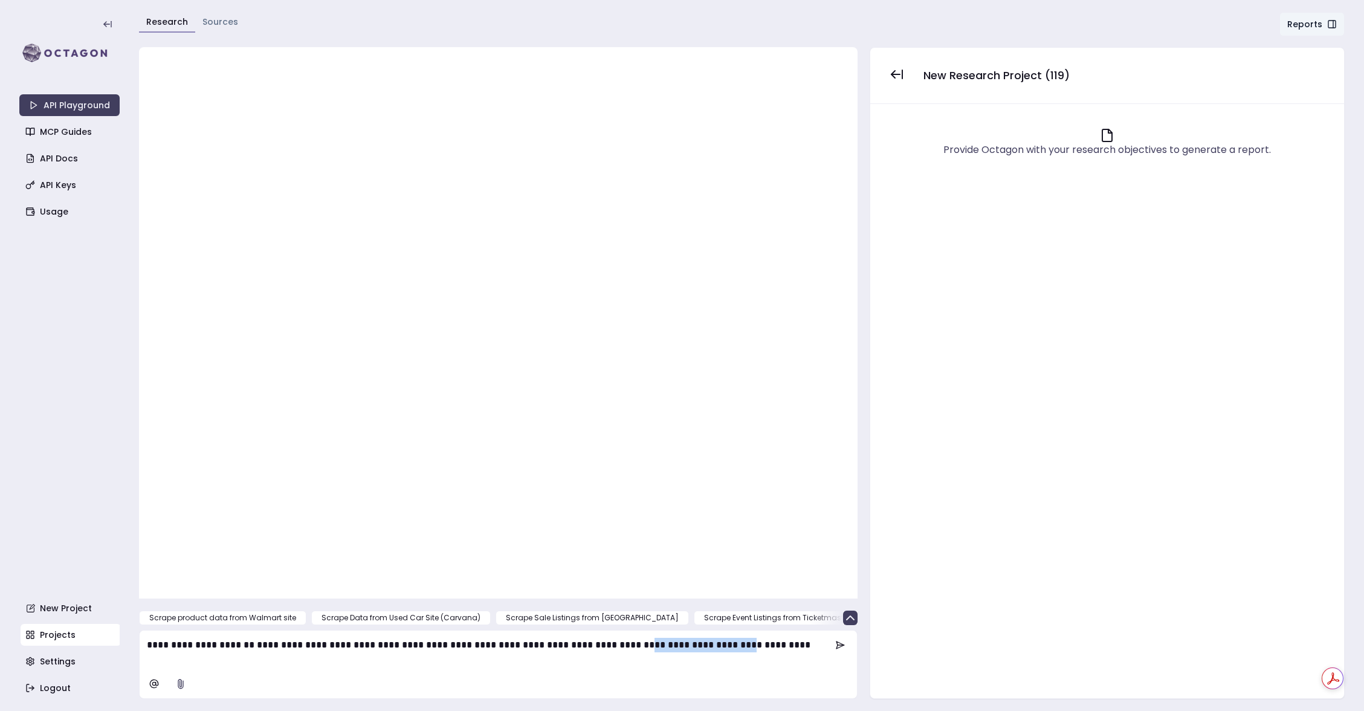
drag, startPoint x: 742, startPoint y: 647, endPoint x: 664, endPoint y: 645, distance: 78.6
click at [664, 645] on p "**********" at bounding box center [489, 652] width 685 height 29
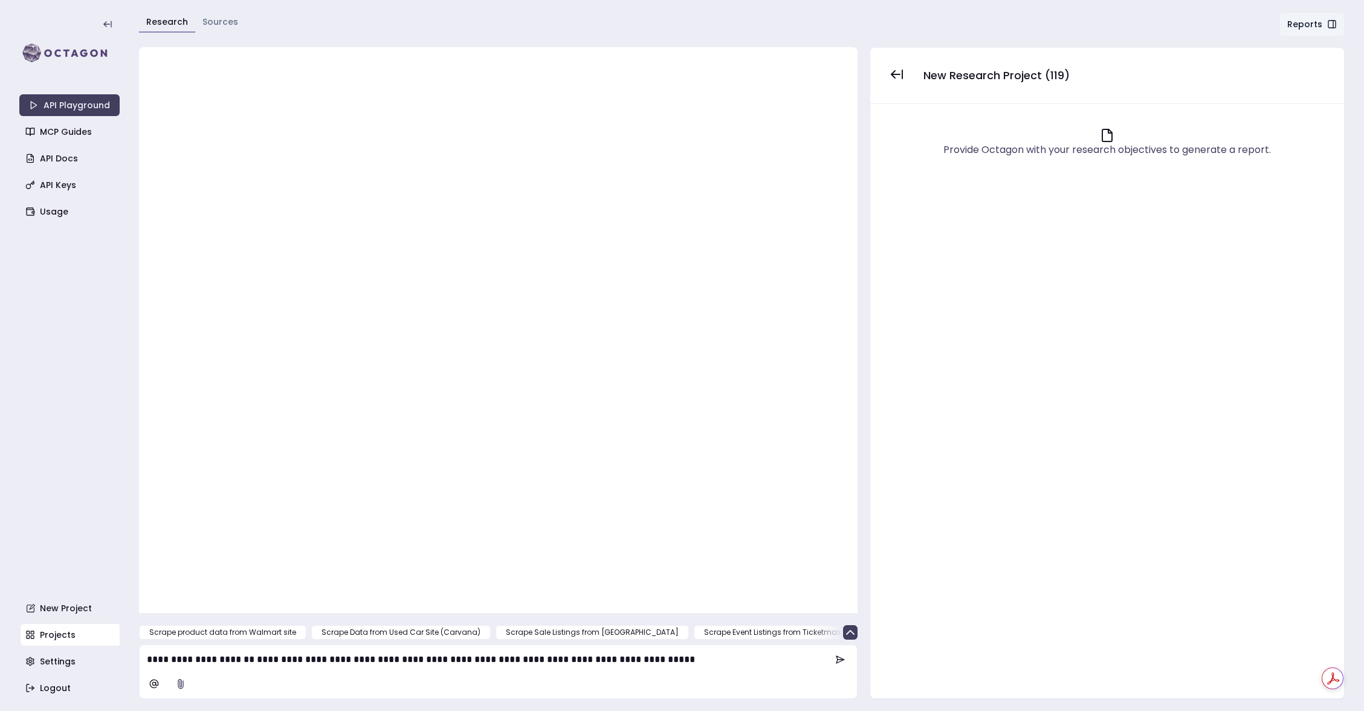
click at [736, 660] on p "**********" at bounding box center [489, 659] width 685 height 15
click at [838, 660] on icon at bounding box center [840, 660] width 10 height 10
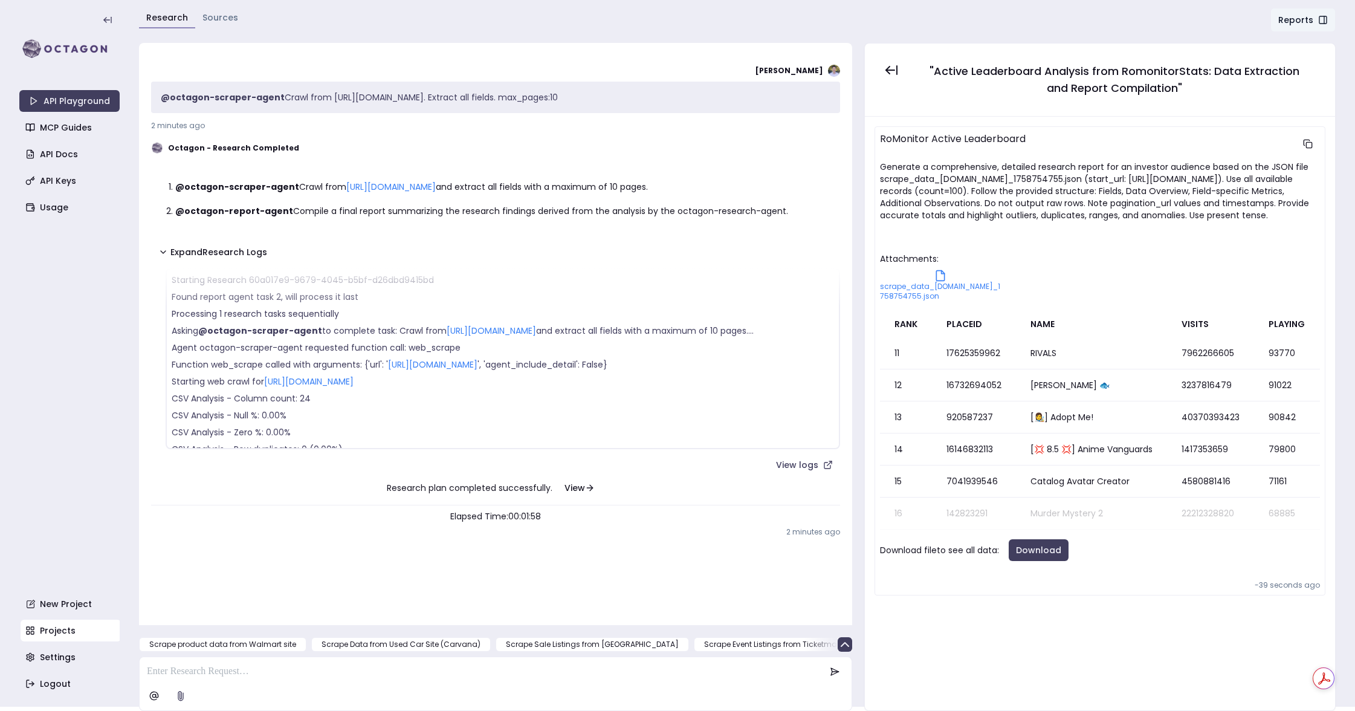
scroll to position [193, 0]
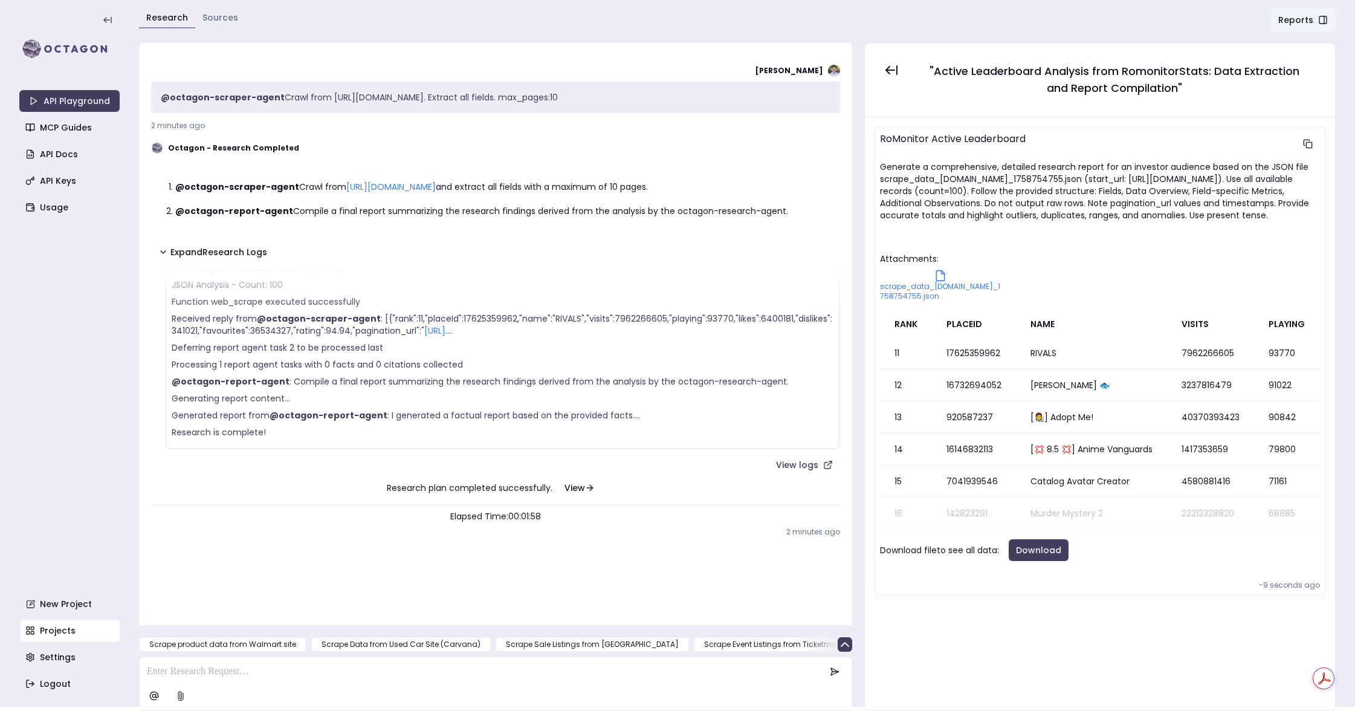
click at [629, 94] on p "@octagon-scraper-agent Crawl from https://romonitorstats.com/leaderboard/active…" at bounding box center [496, 97] width 670 height 12
copy p "@octagon-scraper-agent Crawl from https://romonitorstats.com/leaderboard/active…"
click at [251, 667] on p at bounding box center [486, 671] width 679 height 15
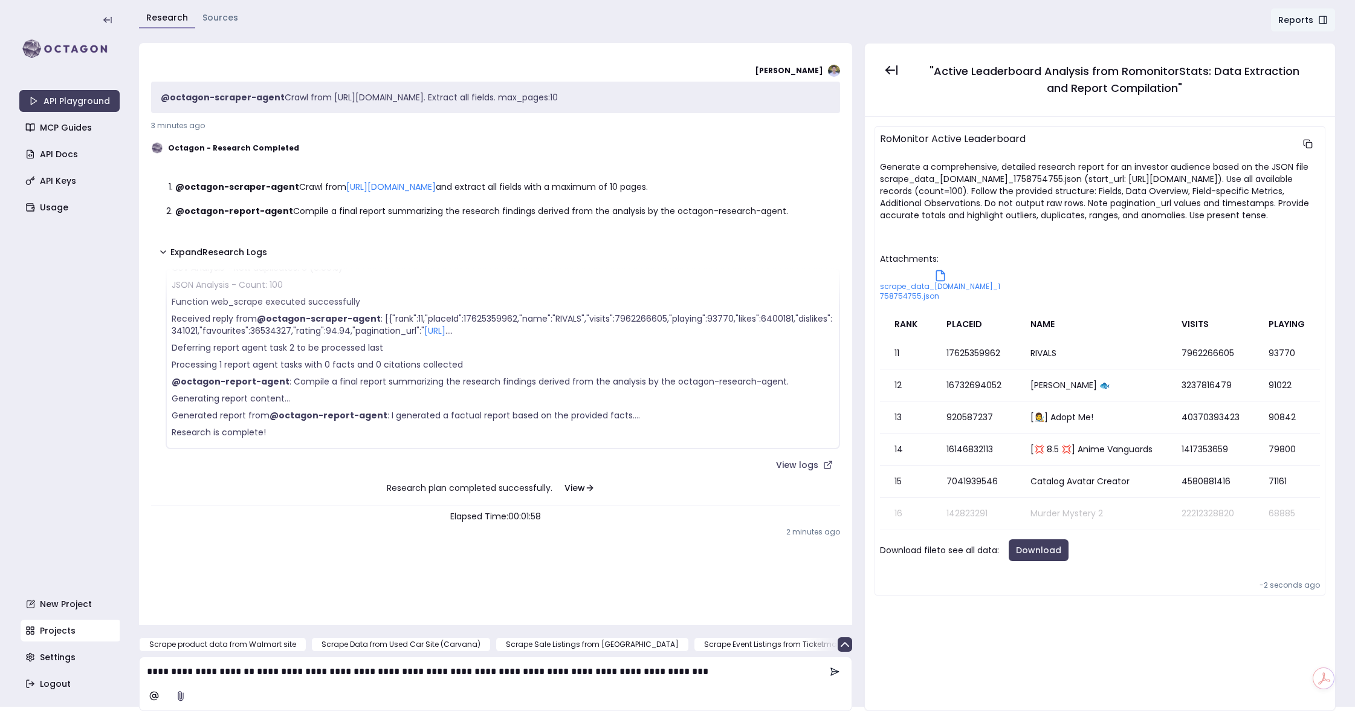
click at [836, 670] on icon at bounding box center [835, 671] width 8 height 7
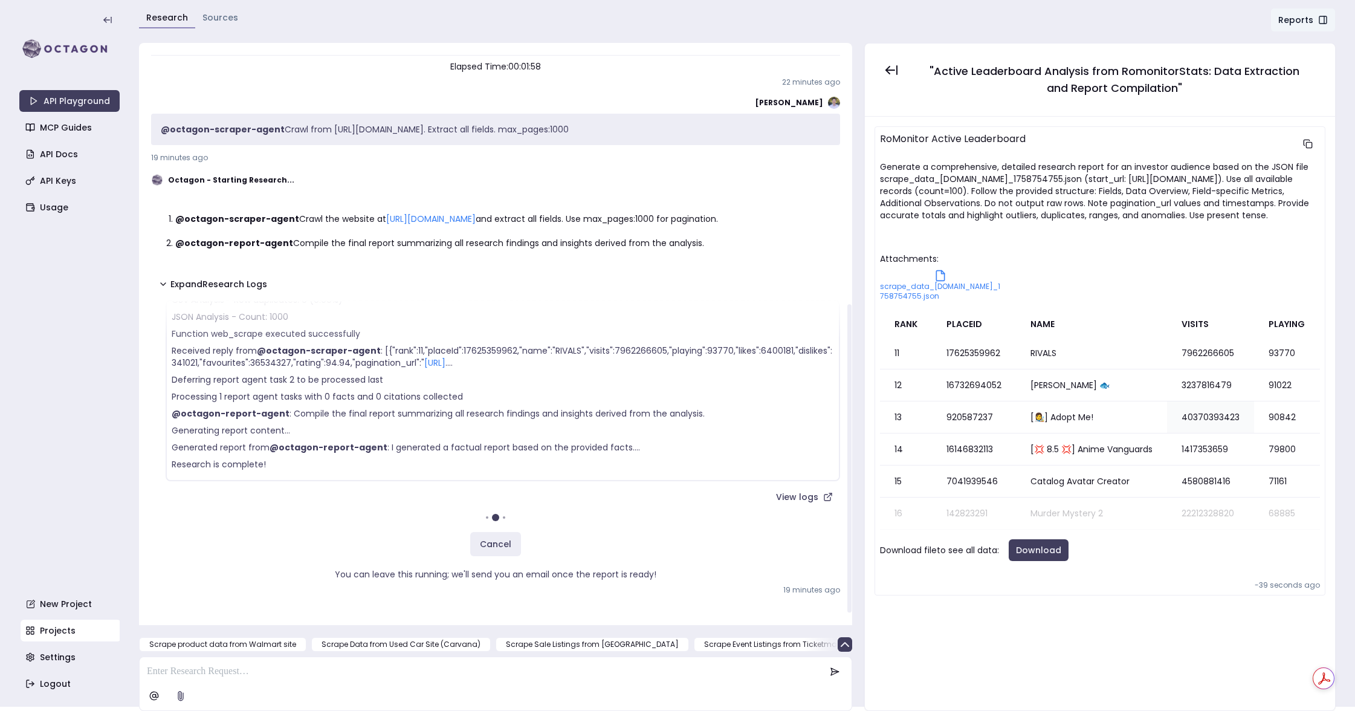
scroll to position [201, 0]
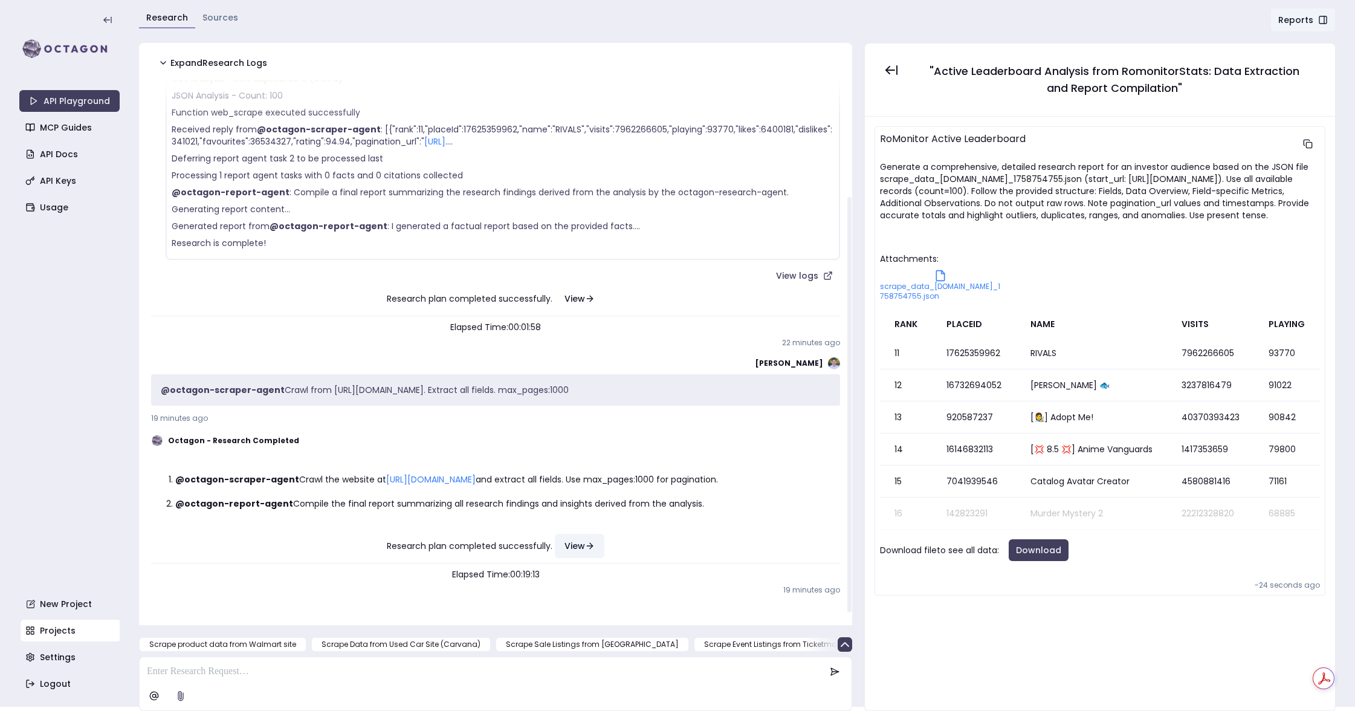
click at [594, 548] on button "View" at bounding box center [580, 546] width 50 height 24
click at [558, 384] on p "@octagon-scraper-agent Crawl from https://romonitorstats.com/leaderboard/active…" at bounding box center [496, 390] width 670 height 12
copy p "@octagon-scraper-agent Crawl from https://romonitorstats.com/leaderboard/active…"
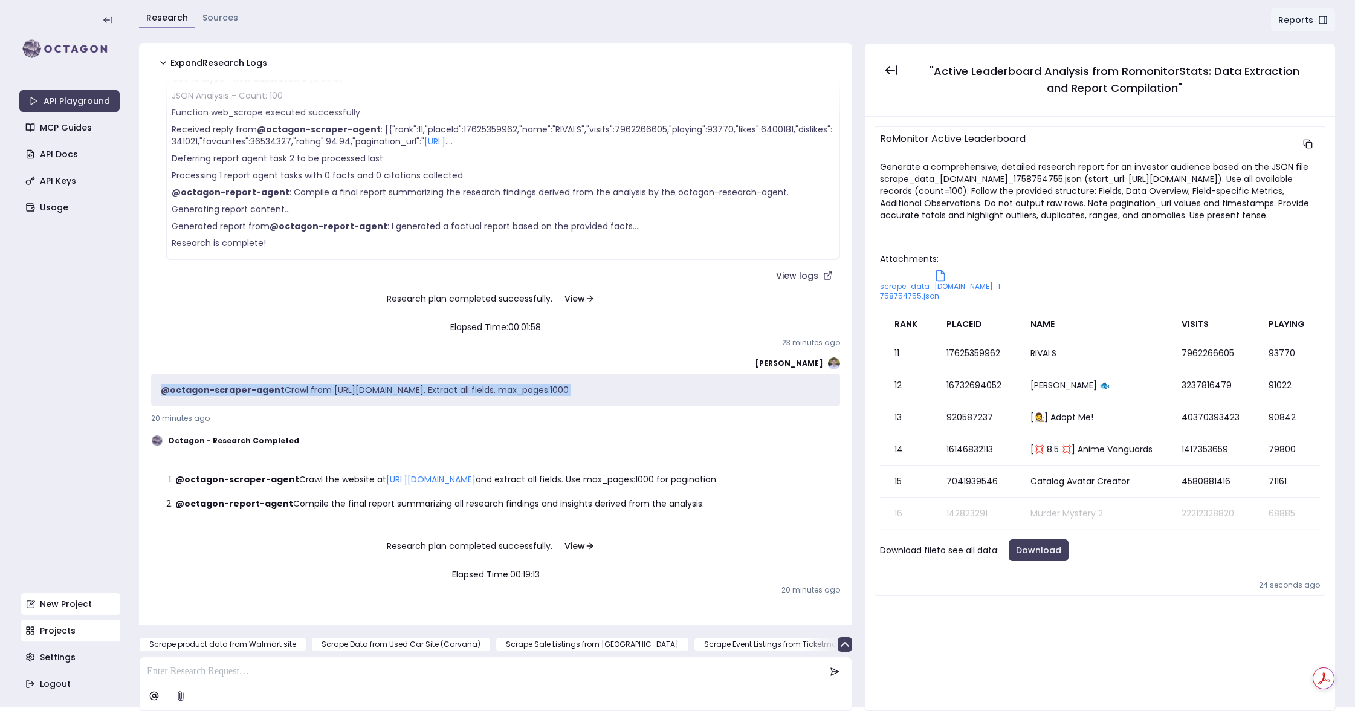
click at [74, 606] on link "New Project" at bounding box center [71, 604] width 100 height 22
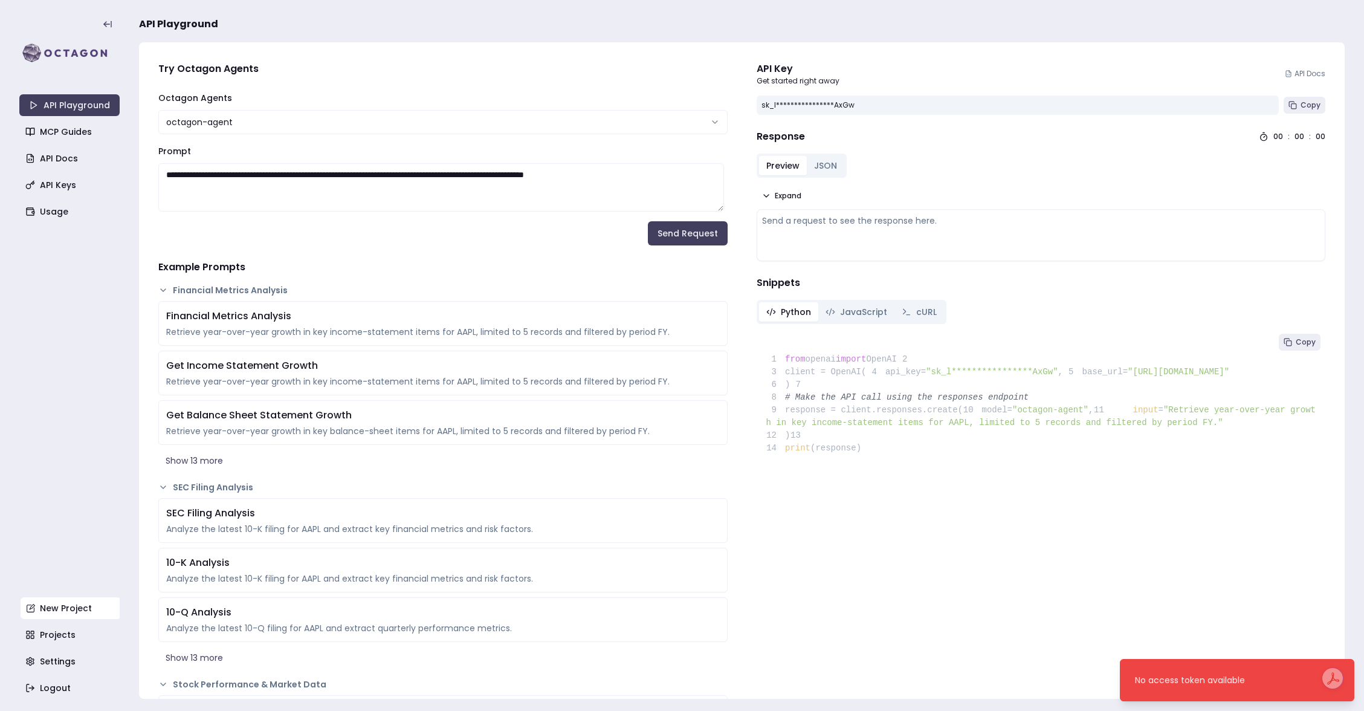
click at [67, 607] on link "New Project" at bounding box center [71, 608] width 100 height 22
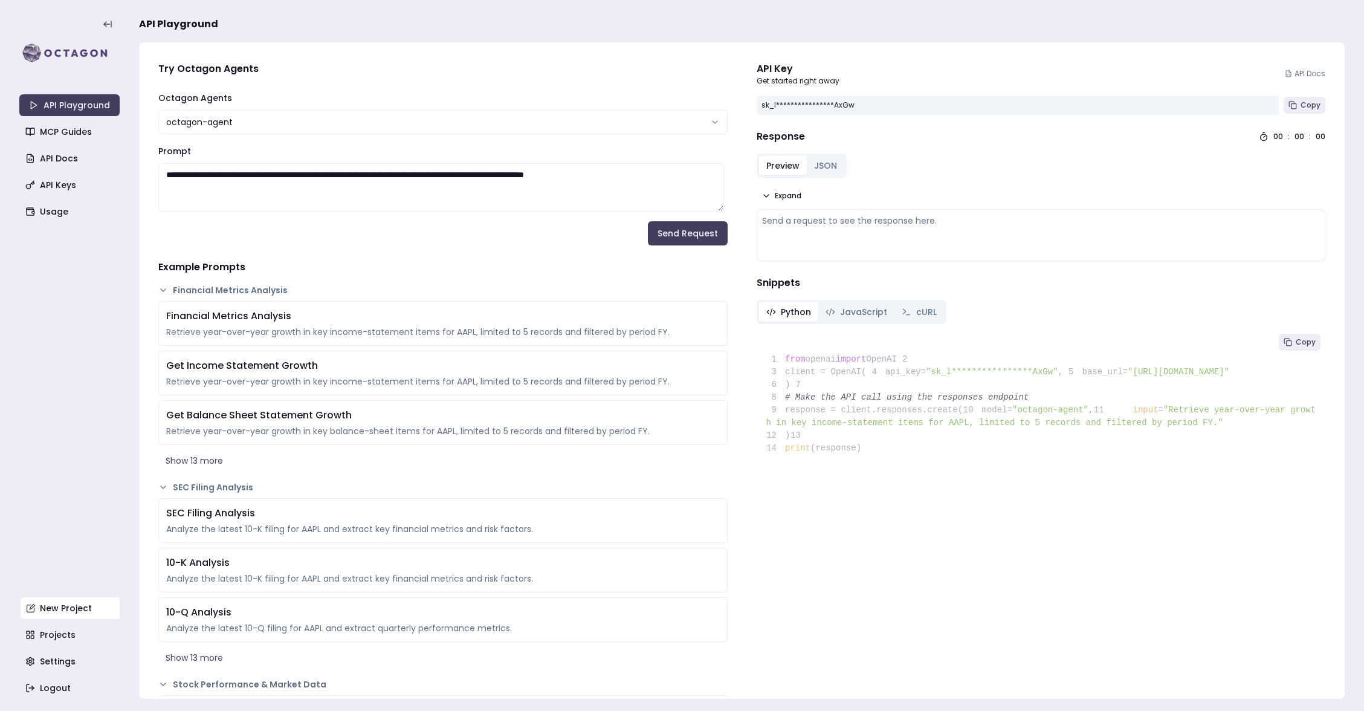
click at [56, 615] on link "New Project" at bounding box center [71, 608] width 100 height 22
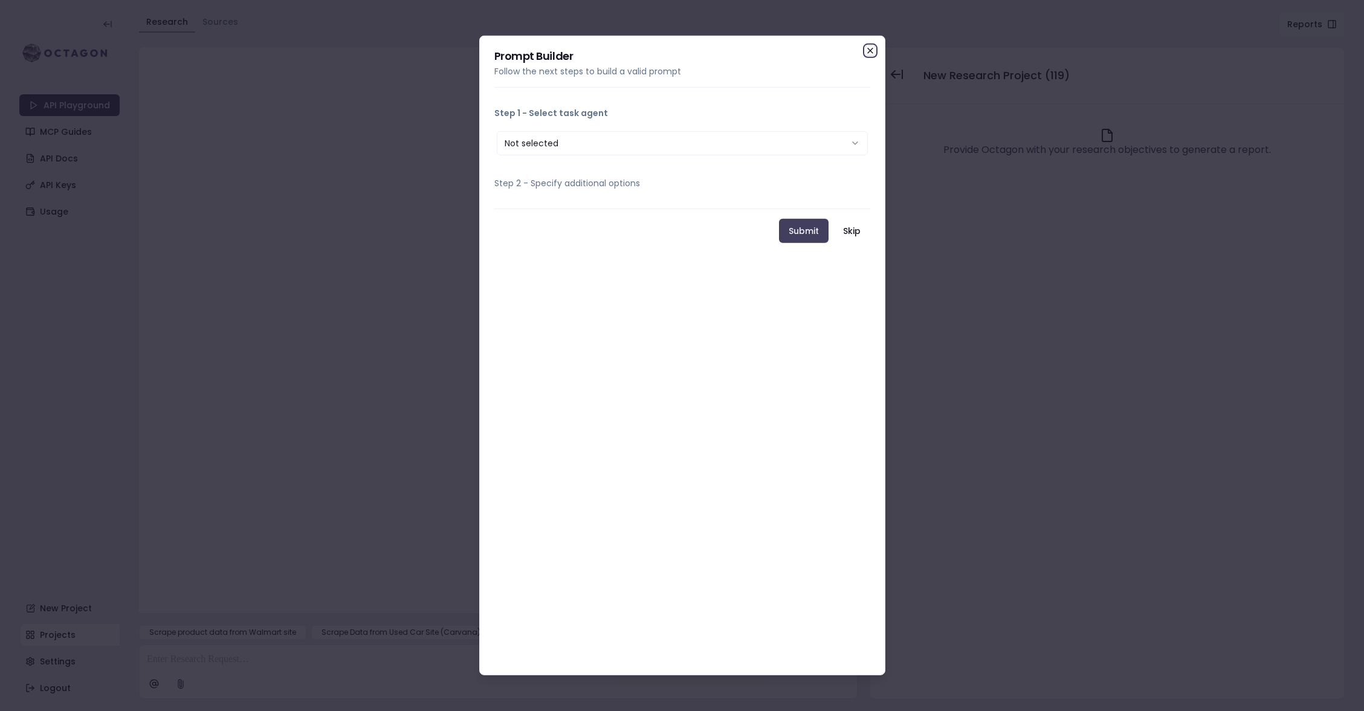
click at [872, 46] on icon "button" at bounding box center [870, 51] width 10 height 10
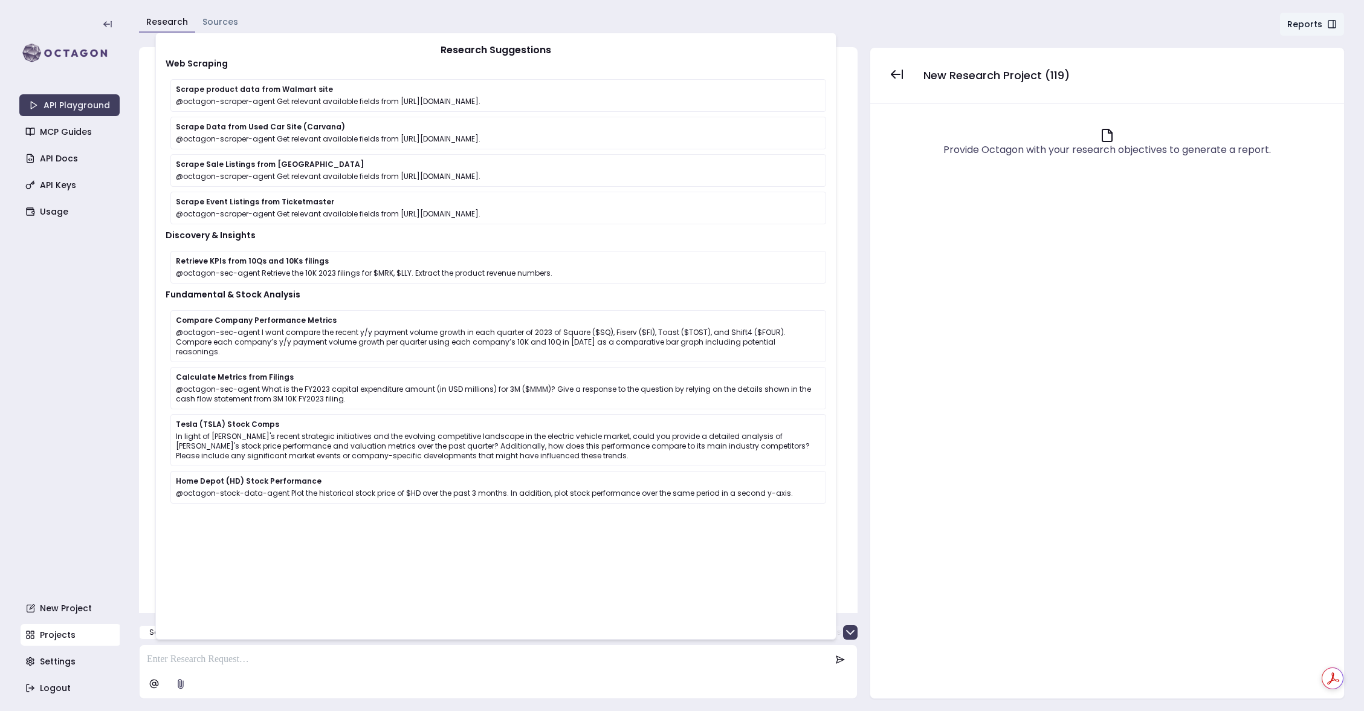
click at [183, 664] on p at bounding box center [489, 659] width 684 height 15
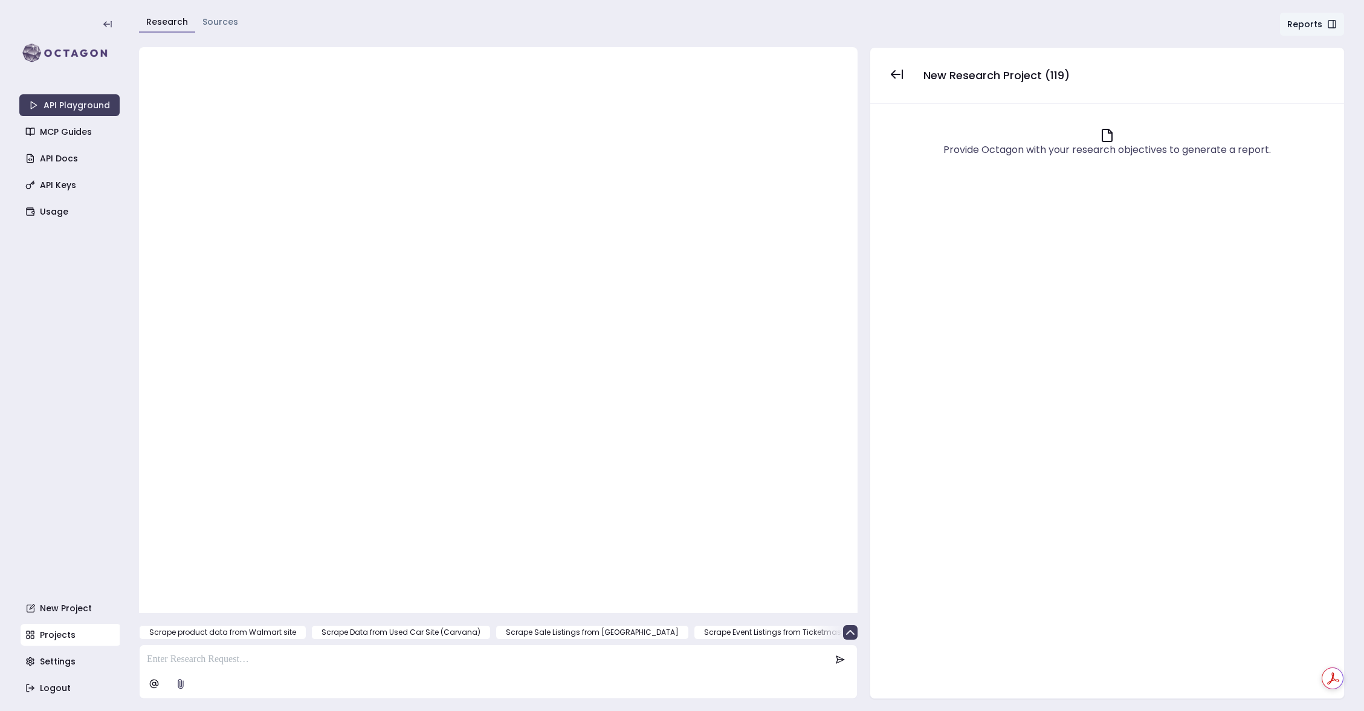
paste div
click at [838, 656] on icon at bounding box center [840, 660] width 10 height 10
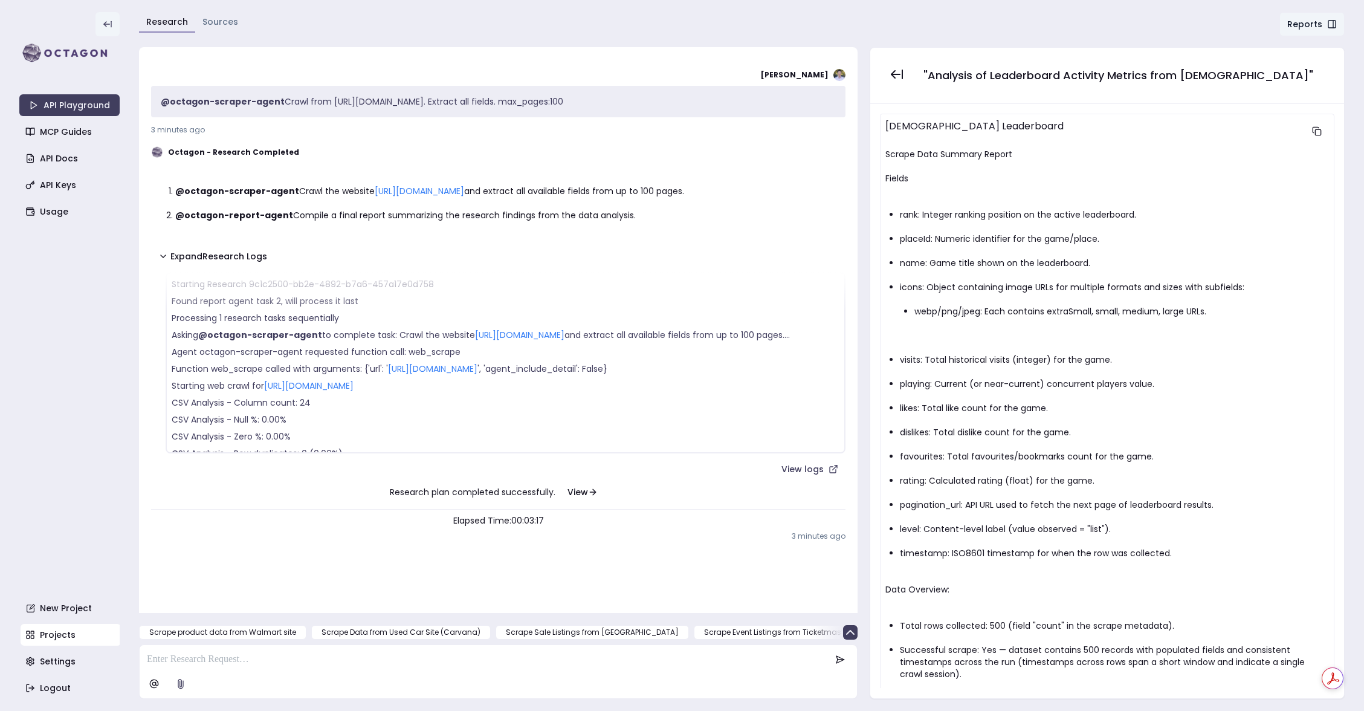
scroll to position [193, 0]
